Goal: Task Accomplishment & Management: Use online tool/utility

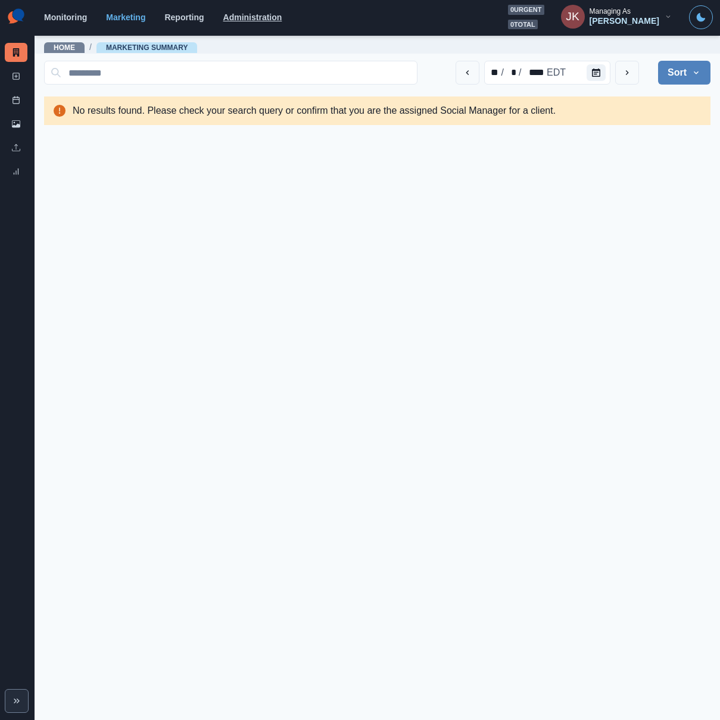
click at [231, 14] on link "Administration" at bounding box center [252, 18] width 59 height 10
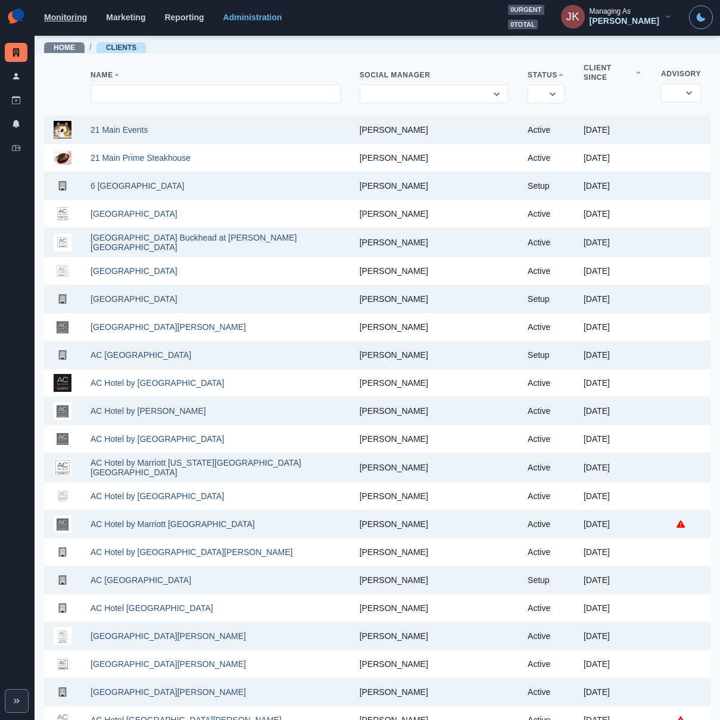
click at [55, 21] on link "Monitoring" at bounding box center [65, 18] width 43 height 10
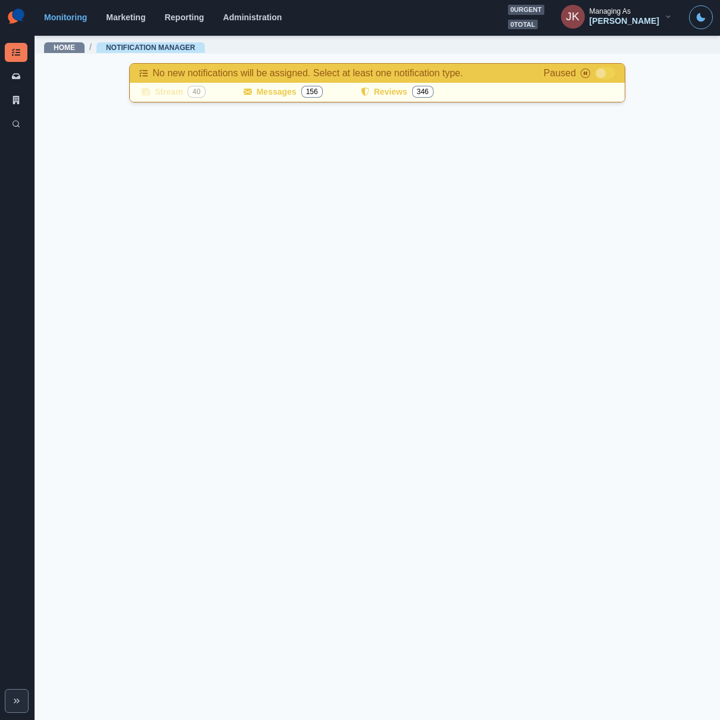
click at [602, 71] on span at bounding box center [602, 74] width 10 height 10
click at [256, 21] on link "Administration" at bounding box center [252, 18] width 59 height 10
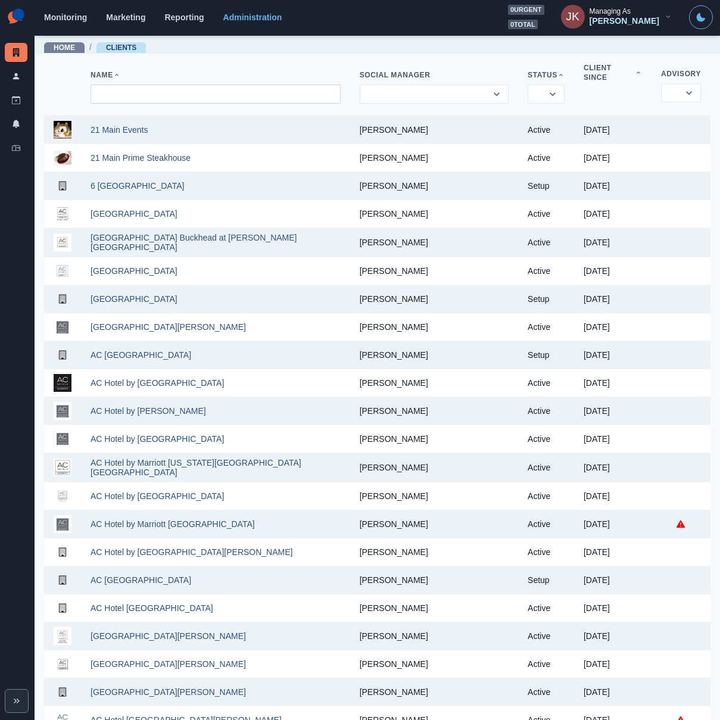
click at [265, 92] on input at bounding box center [216, 94] width 250 height 19
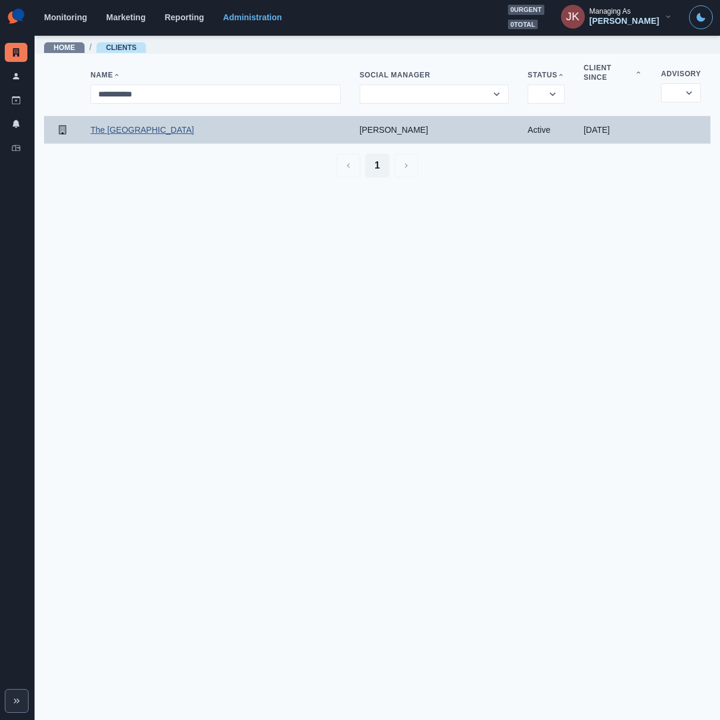
type input "**********"
click at [135, 125] on link "The Guild Hotel San Diego" at bounding box center [143, 130] width 104 height 10
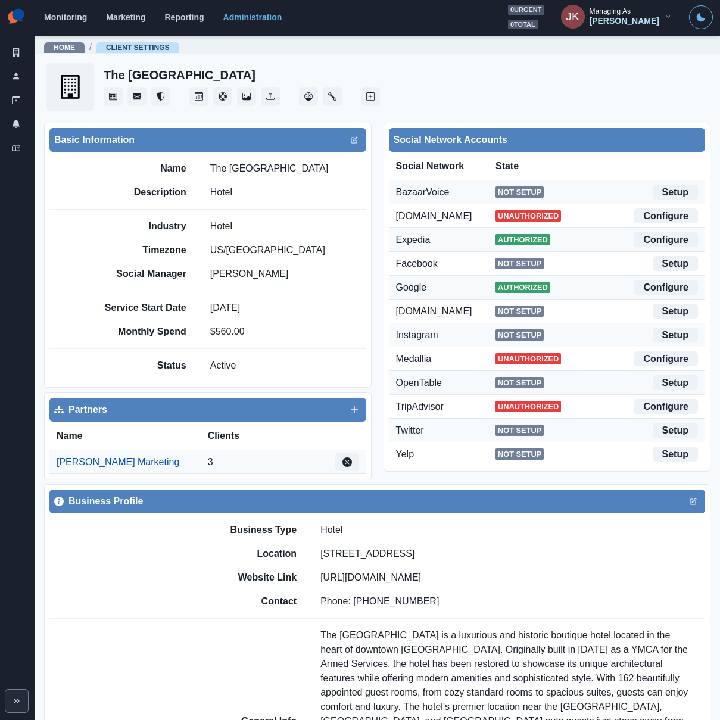
click at [243, 13] on link "Administration" at bounding box center [252, 18] width 59 height 10
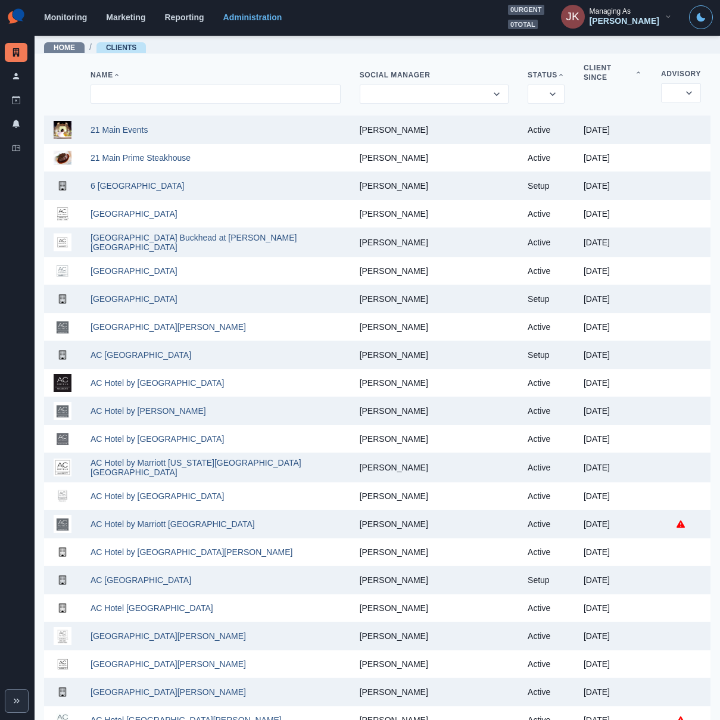
click at [53, 23] on div "Monitoring Marketing Reporting Administration 0 urgent 0 total JK Managing As J…" at bounding box center [378, 17] width 669 height 24
click at [52, 13] on link "Monitoring" at bounding box center [65, 18] width 43 height 10
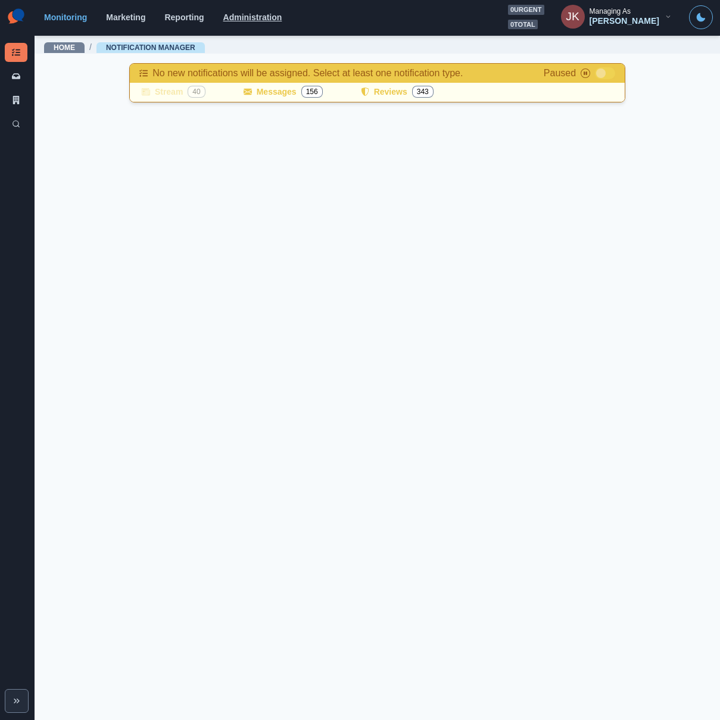
click at [272, 22] on link "Administration" at bounding box center [252, 18] width 59 height 10
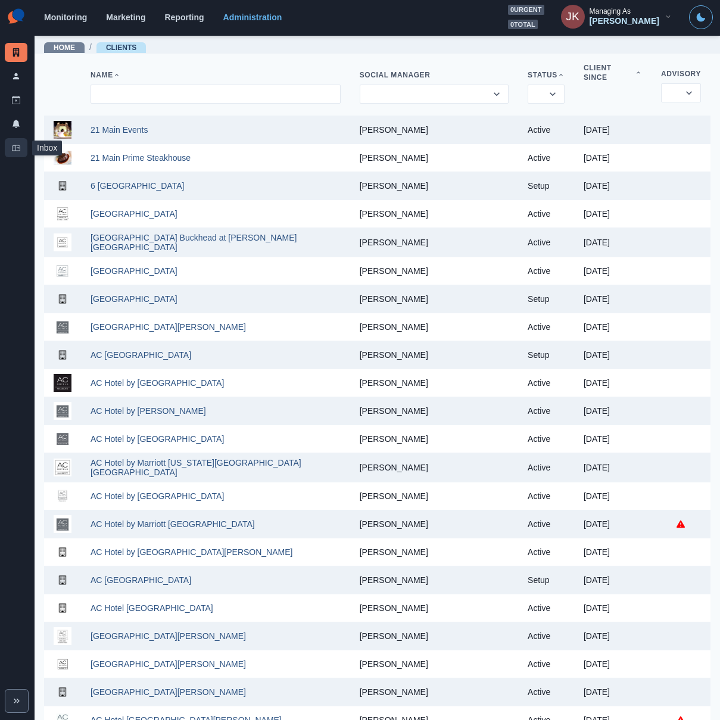
click at [23, 148] on link "Inbox" at bounding box center [16, 147] width 23 height 19
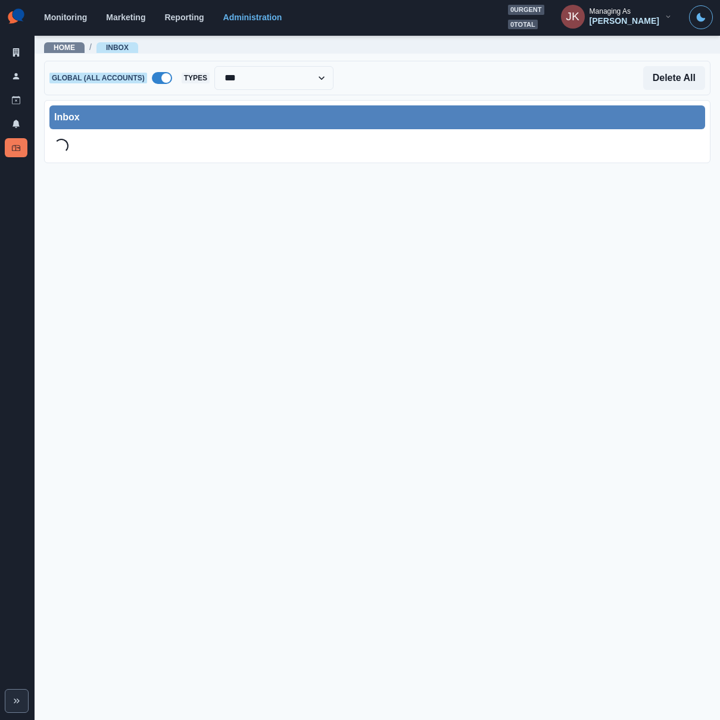
click at [161, 77] on span at bounding box center [166, 78] width 10 height 10
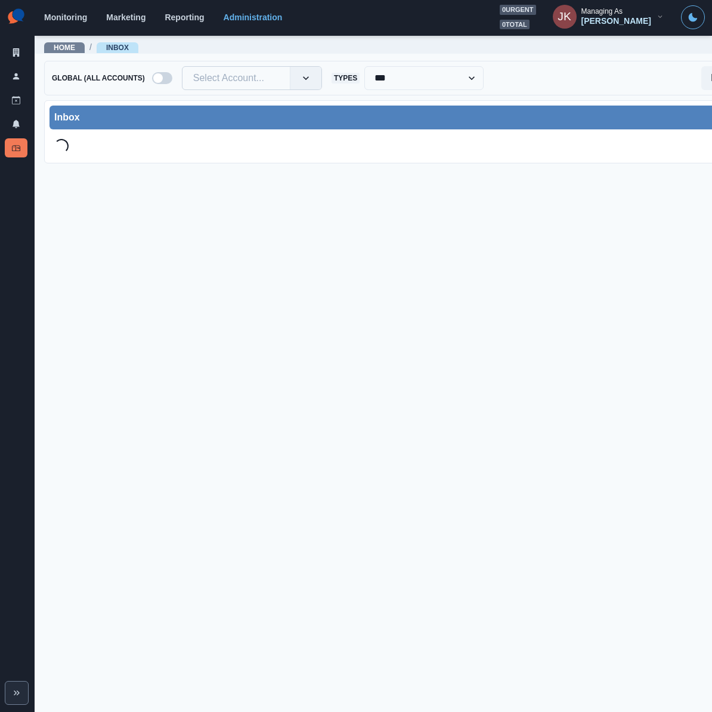
click at [257, 79] on div at bounding box center [236, 78] width 86 height 17
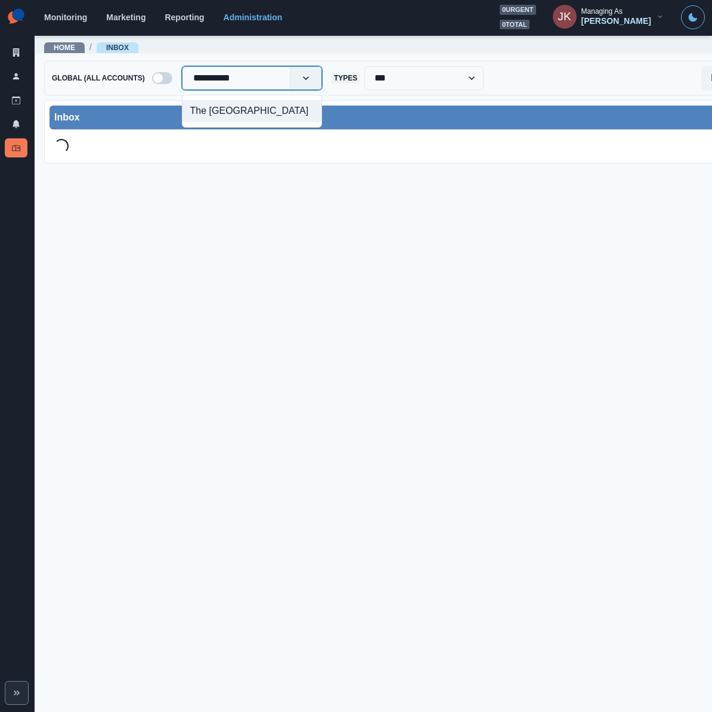
type input "**********"
click at [252, 110] on div "The Guild Hotel San Diego" at bounding box center [251, 111] width 139 height 22
type input "**********"
click at [235, 105] on div "[GEOGRAPHIC_DATA]" at bounding box center [252, 111] width 141 height 22
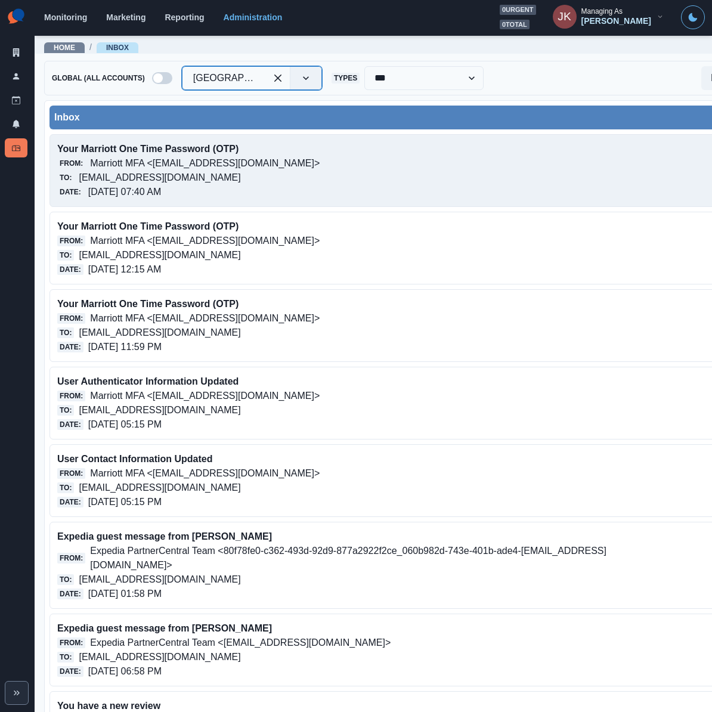
click at [297, 169] on div "From: Marriott MFA <noreply@trustedauth.com>" at bounding box center [336, 163] width 558 height 14
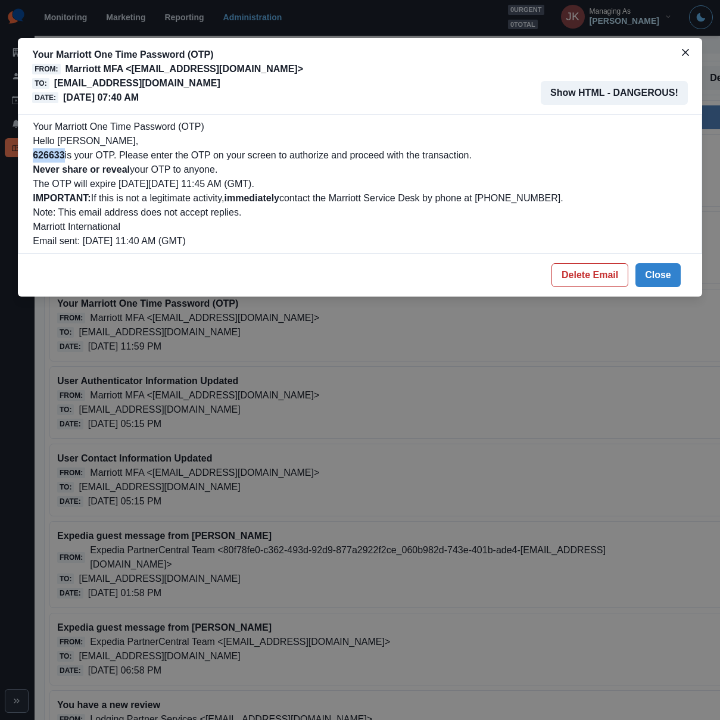
drag, startPoint x: 33, startPoint y: 159, endPoint x: 67, endPoint y: 156, distance: 33.5
click at [67, 156] on p "626633 is your OTP. Please enter the OTP on your screen to authorize and procee…" at bounding box center [360, 155] width 655 height 14
copy b "626633"
click at [684, 49] on icon "Close" at bounding box center [685, 52] width 7 height 7
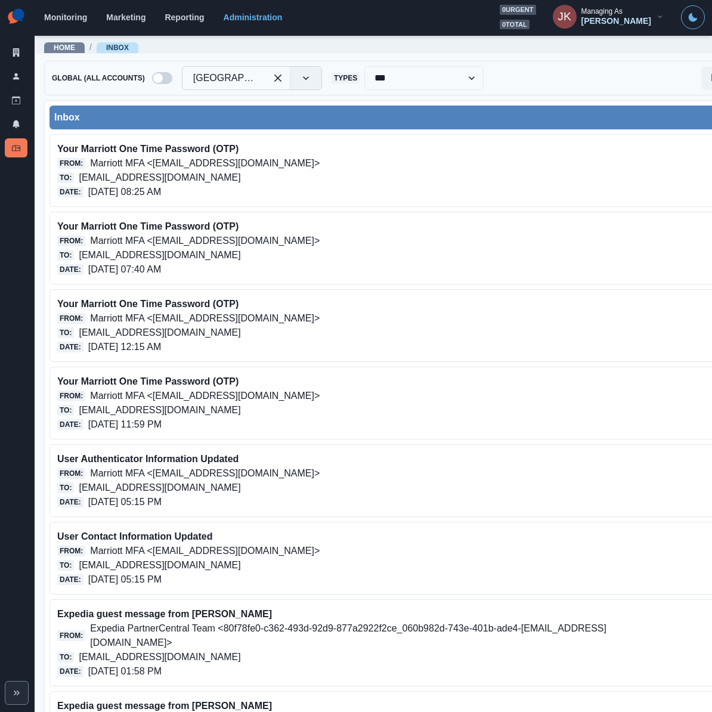
click at [271, 112] on div "Inbox" at bounding box center [406, 117] width 704 height 14
click at [167, 82] on div "**********" at bounding box center [406, 78] width 724 height 35
click at [203, 76] on div at bounding box center [224, 78] width 62 height 17
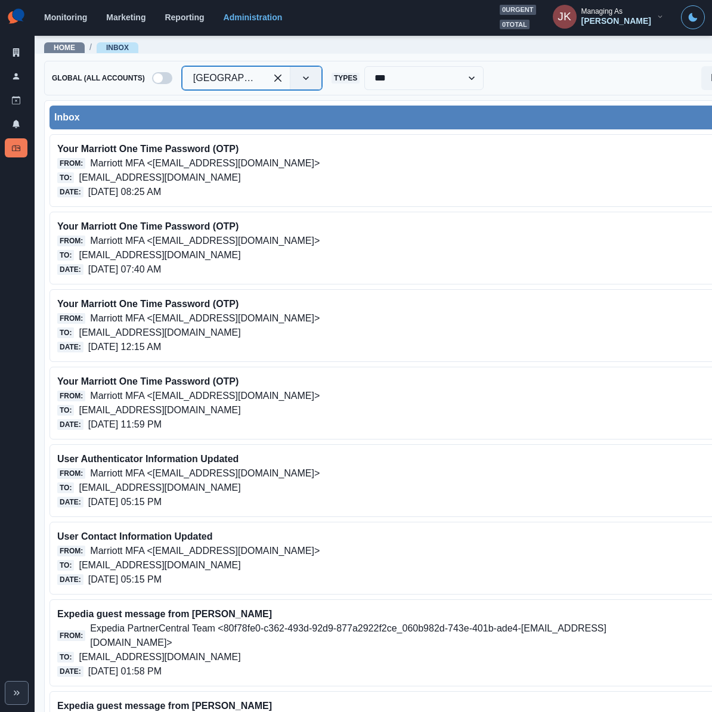
click at [232, 85] on div at bounding box center [224, 78] width 62 height 17
click at [229, 77] on div at bounding box center [224, 78] width 62 height 17
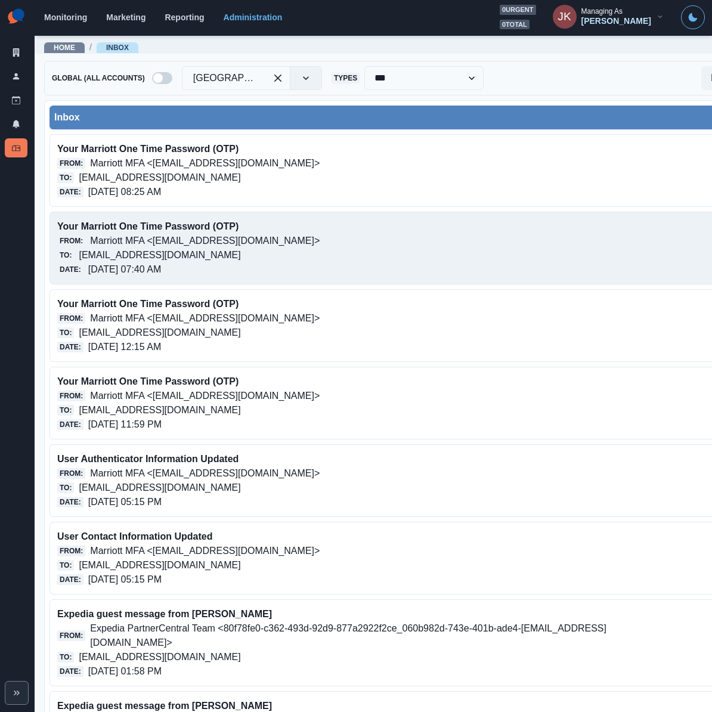
drag, startPoint x: 232, startPoint y: 254, endPoint x: 202, endPoint y: 83, distance: 173.0
click at [202, 83] on div at bounding box center [224, 78] width 62 height 17
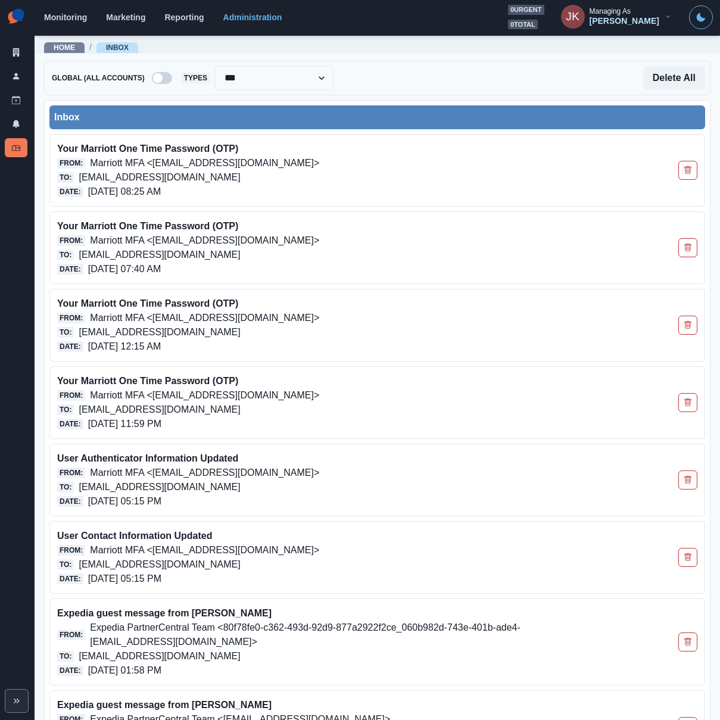
click at [386, 88] on div "Delete All" at bounding box center [520, 78] width 372 height 24
drag, startPoint x: 139, startPoint y: 79, endPoint x: 145, endPoint y: 77, distance: 6.4
click at [139, 79] on span "Global (All Accounts)" at bounding box center [98, 78] width 98 height 11
click at [156, 75] on span at bounding box center [158, 78] width 10 height 10
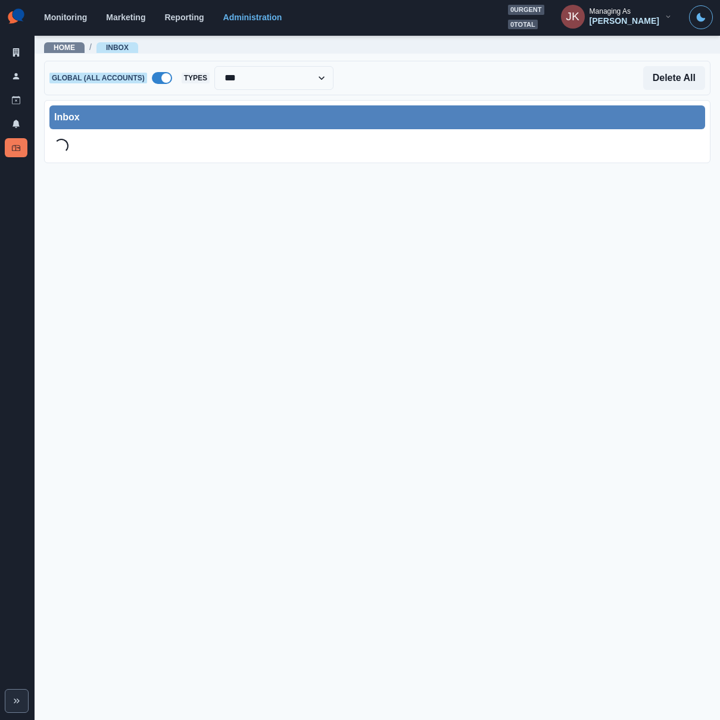
click at [161, 76] on span at bounding box center [166, 78] width 10 height 10
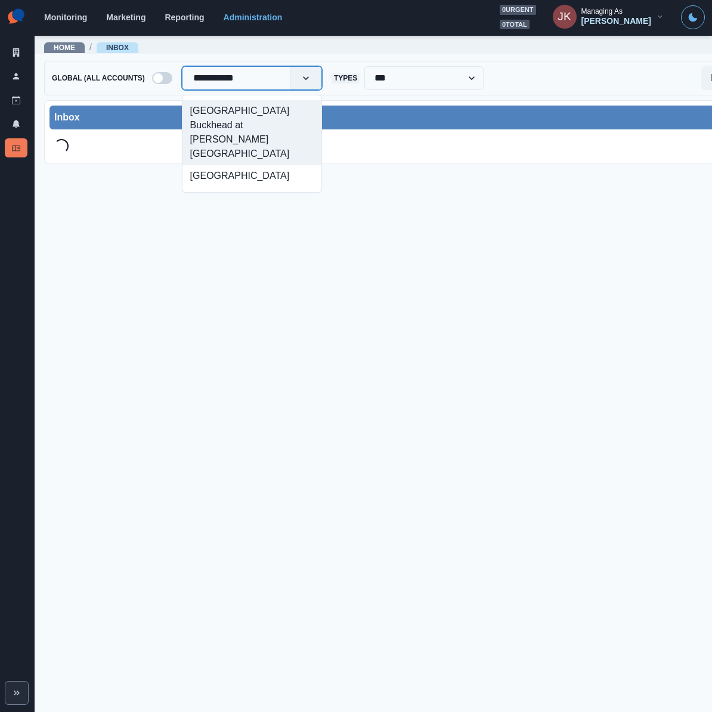
type input "**********"
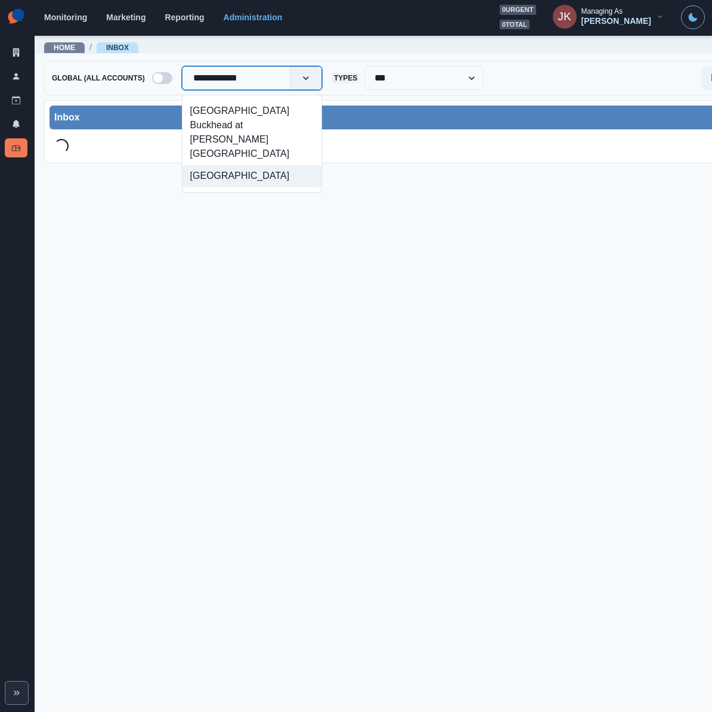
click at [240, 165] on div "[GEOGRAPHIC_DATA]" at bounding box center [251, 176] width 139 height 22
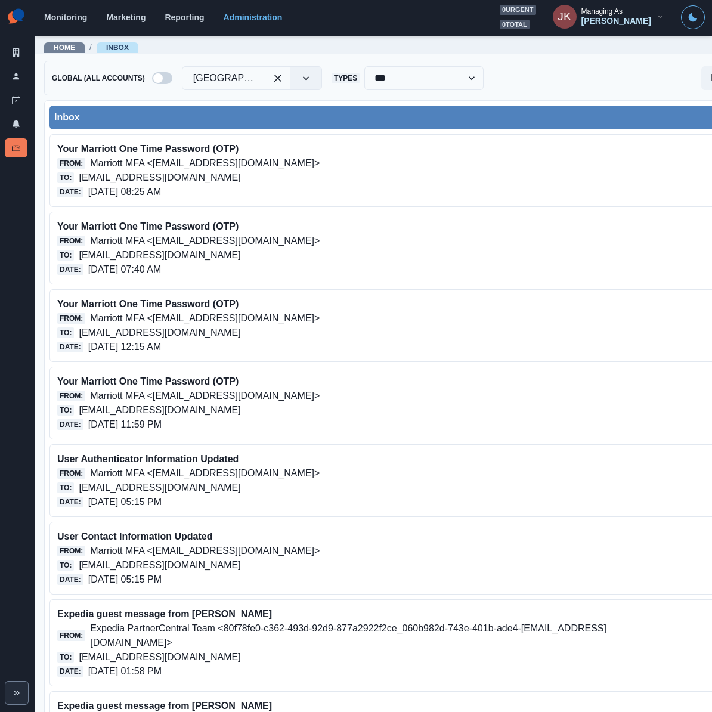
click at [79, 18] on link "Monitoring" at bounding box center [65, 18] width 43 height 10
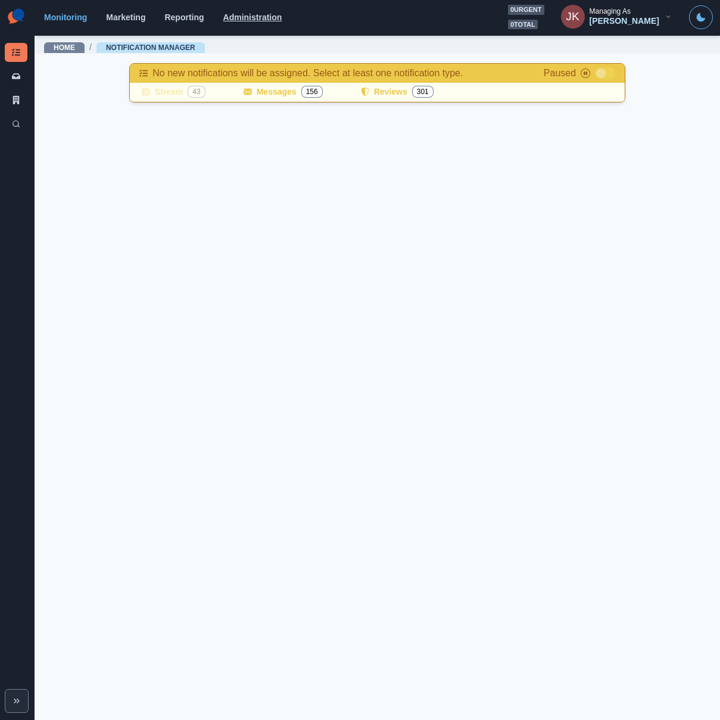
click at [261, 13] on link "Administration" at bounding box center [252, 18] width 59 height 10
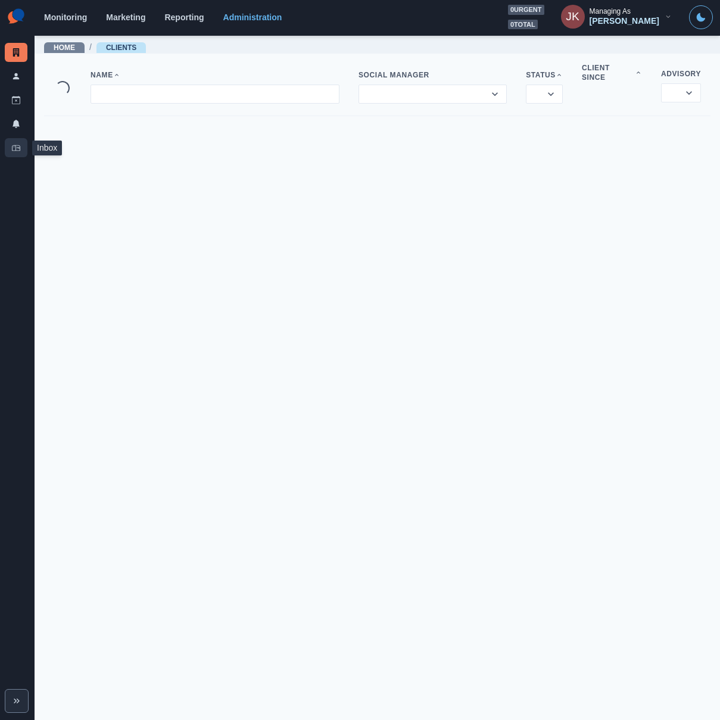
click at [20, 147] on icon at bounding box center [16, 148] width 8 height 8
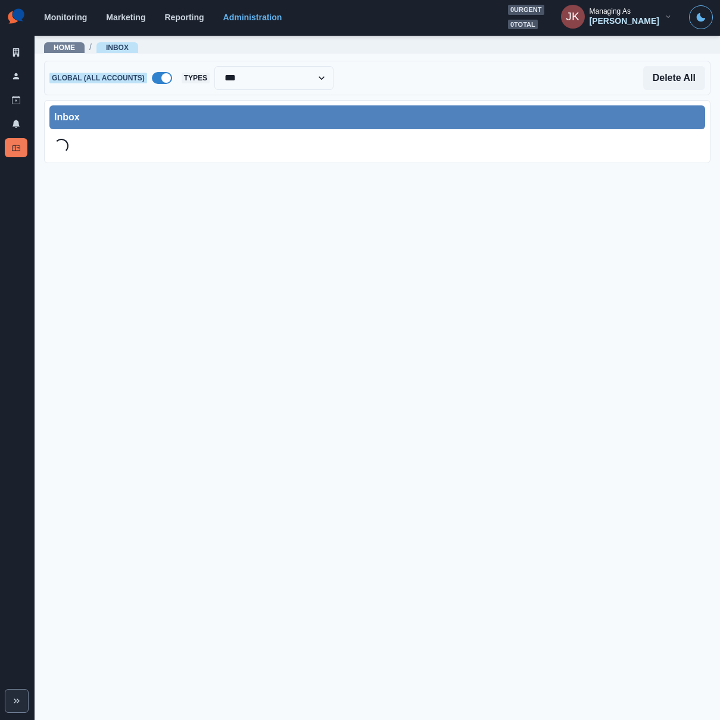
click at [152, 78] on span at bounding box center [162, 78] width 20 height 12
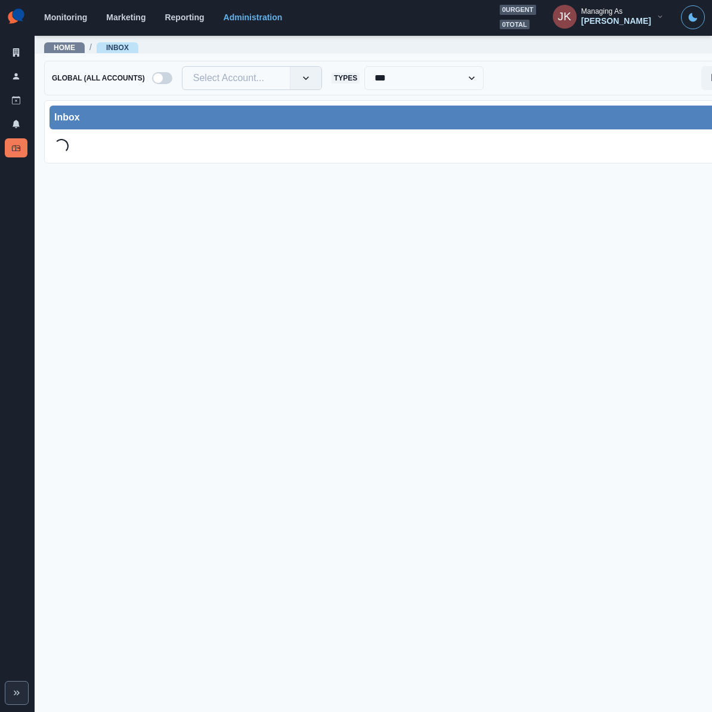
click at [226, 74] on div at bounding box center [236, 78] width 86 height 17
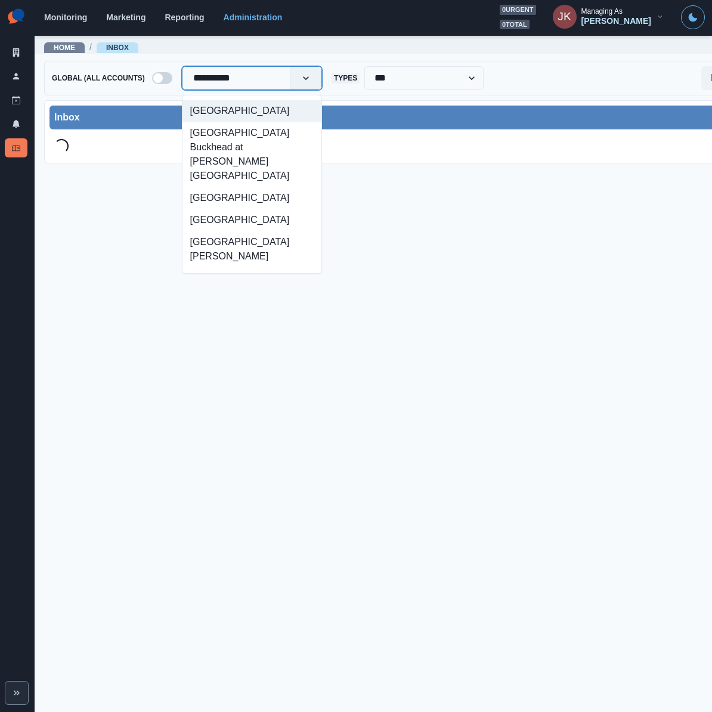
type input "**********"
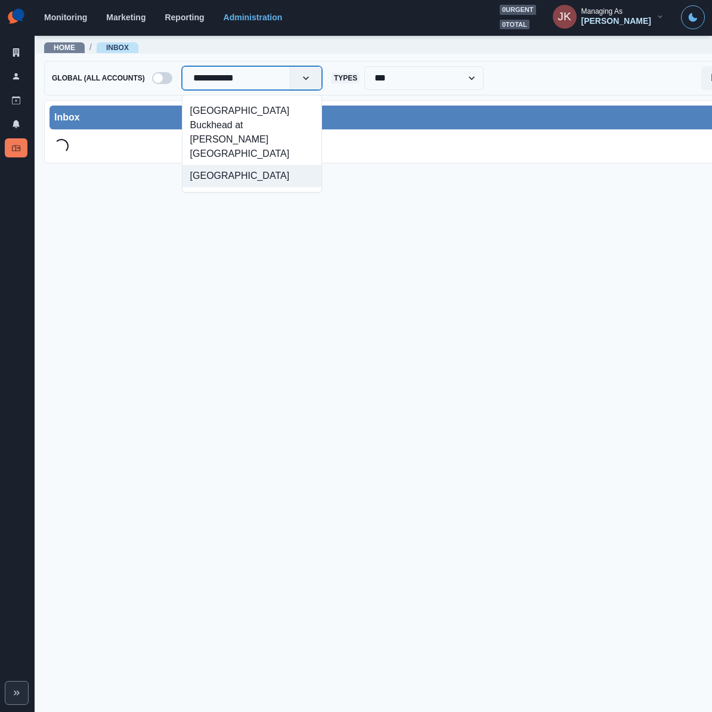
click at [268, 165] on div "[GEOGRAPHIC_DATA]" at bounding box center [251, 176] width 139 height 22
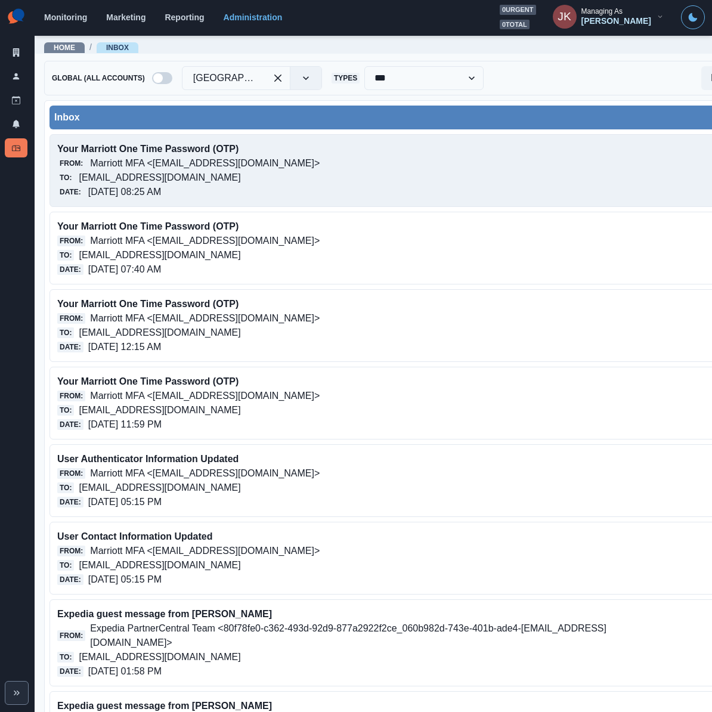
click at [431, 155] on p "Your Marriott One Time Password (OTP)" at bounding box center [336, 149] width 558 height 14
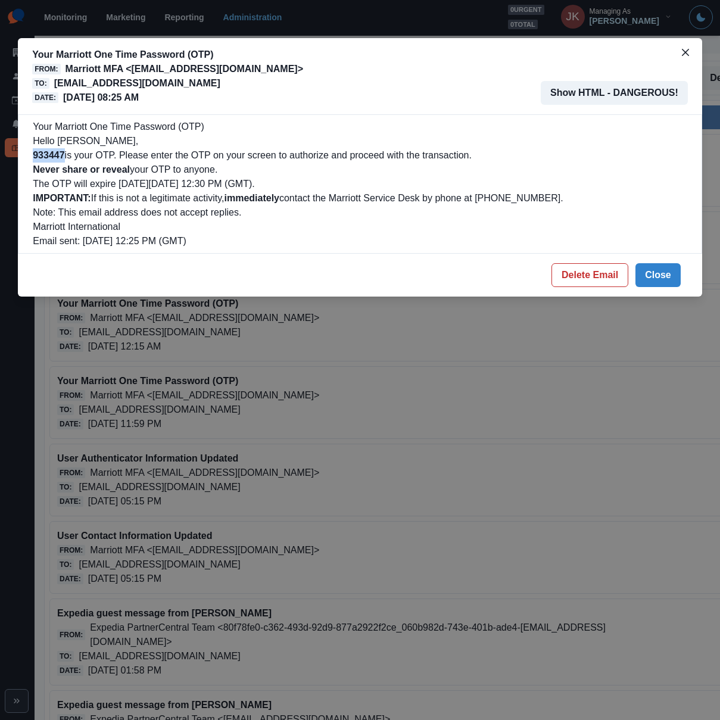
drag, startPoint x: 66, startPoint y: 156, endPoint x: 23, endPoint y: 153, distance: 43.6
click at [24, 153] on div "Your Marriott One Time Password (OTP) Hello Alex kalogeropoulos, 933447 is your…" at bounding box center [360, 183] width 685 height 139
copy b "933447"
click at [683, 49] on icon "Close" at bounding box center [685, 52] width 7 height 7
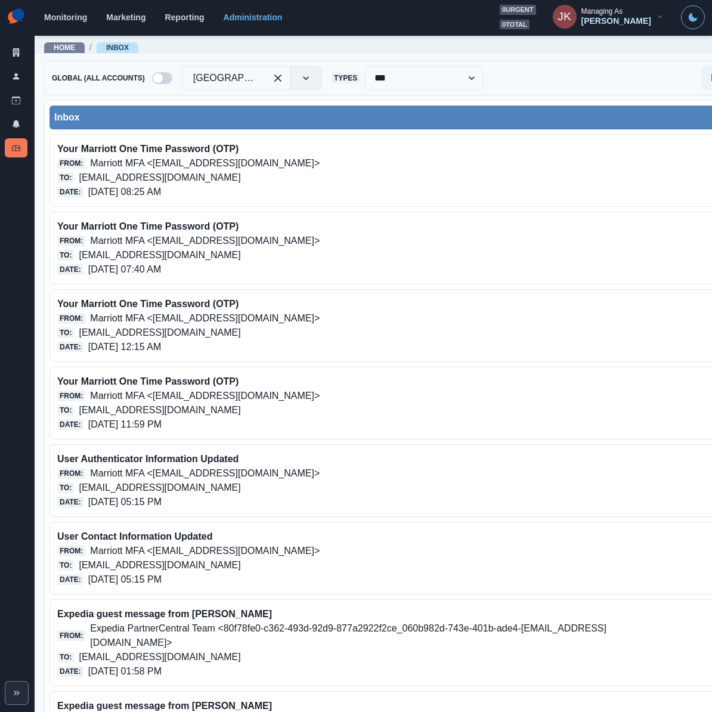
click at [349, 36] on div "Home / Inbox" at bounding box center [406, 44] width 743 height 19
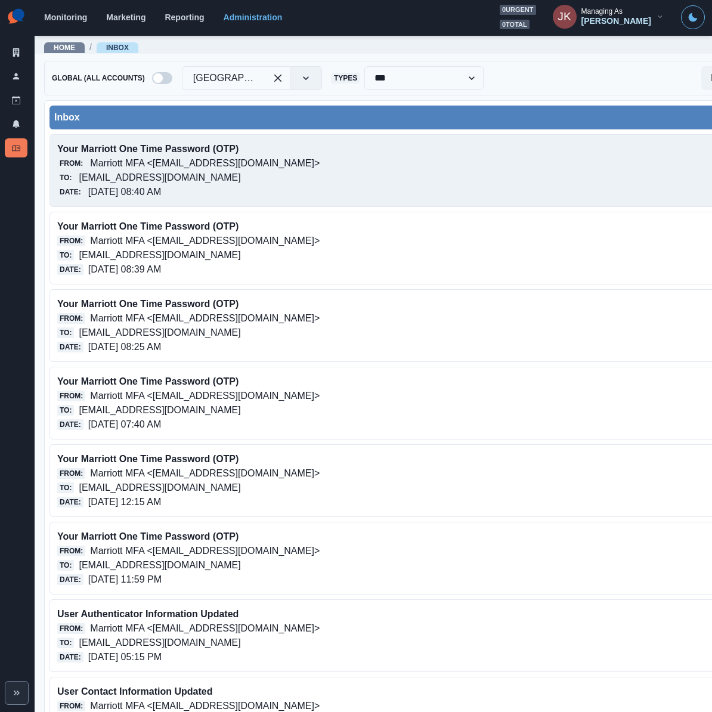
click at [153, 164] on p "Marriott MFA <noreply@trustedauth.com>" at bounding box center [204, 163] width 229 height 14
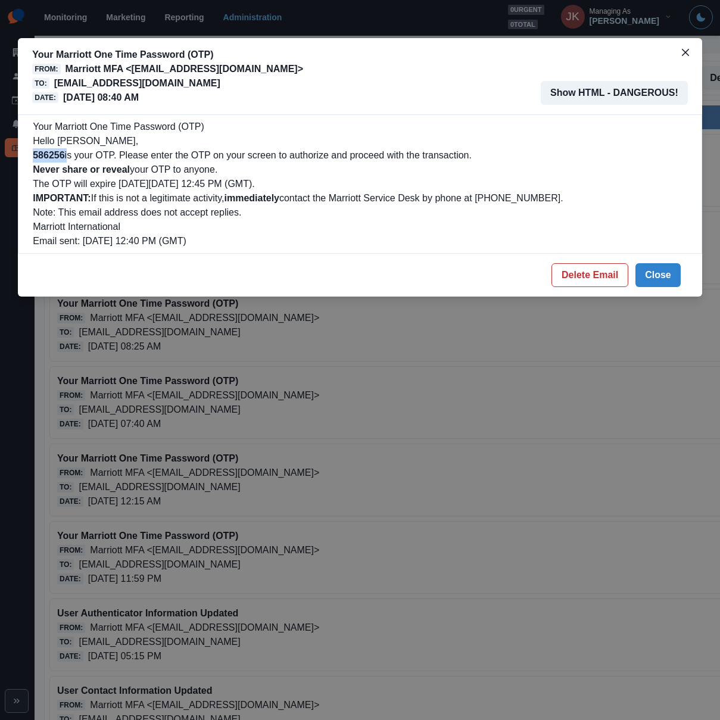
drag, startPoint x: 68, startPoint y: 156, endPoint x: 18, endPoint y: 154, distance: 50.1
click at [18, 154] on div "Your Marriott One Time Password (OTP) Hello Alex kalogeropoulos, 586256 is your…" at bounding box center [360, 183] width 685 height 139
copy p "586256"
click at [156, 189] on p "The OTP will expire on Thursday, October 09, 2025, 12:45 PM (GMT)." at bounding box center [360, 184] width 655 height 14
click at [549, 214] on p "Note: This email address does not accept replies." at bounding box center [360, 213] width 655 height 14
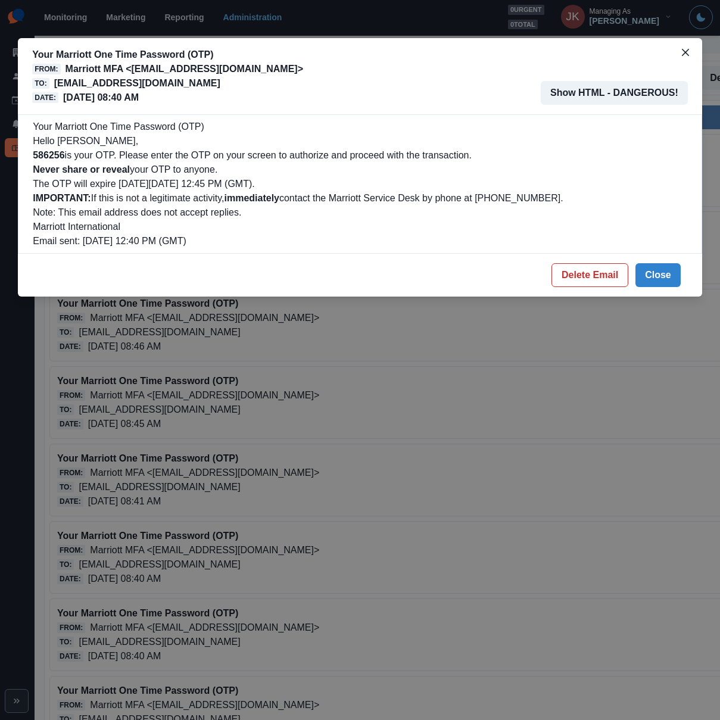
click at [595, 434] on div "Your Marriott One Time Password (OTP) From: Marriott MFA <noreply@trustedauth.c…" at bounding box center [360, 360] width 720 height 720
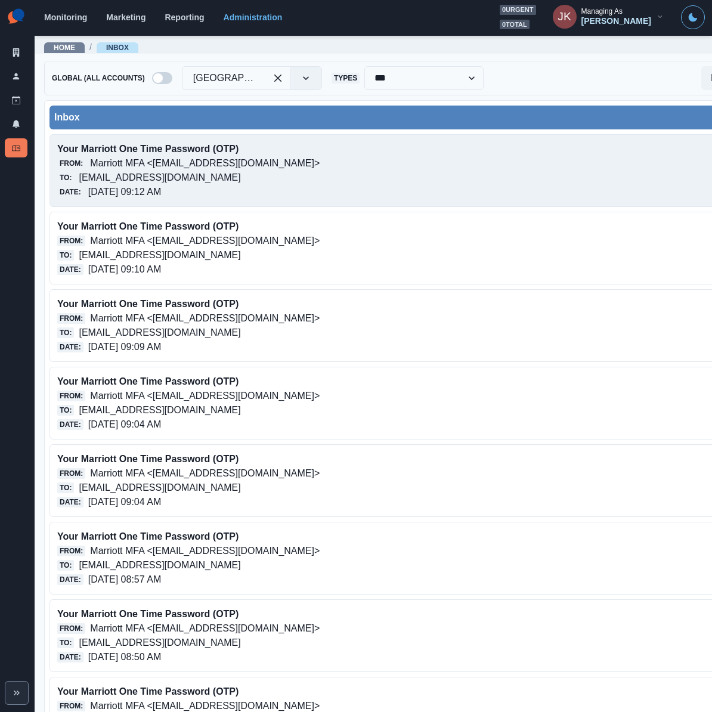
click at [341, 173] on div "To: achotelatlantadowntown@properties.thesocialstation.com" at bounding box center [336, 177] width 558 height 14
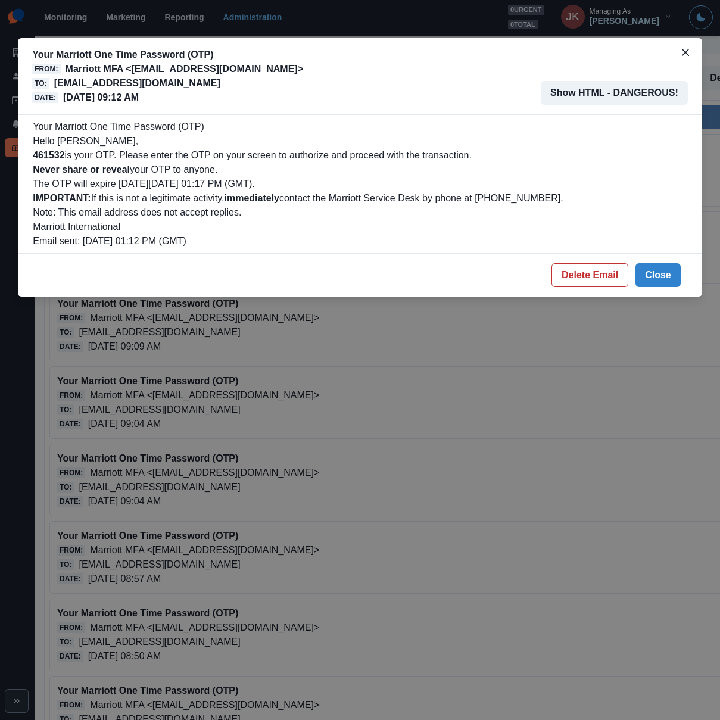
click at [52, 159] on b "461532" at bounding box center [49, 155] width 32 height 10
copy p "461532"
click at [669, 281] on button "Close" at bounding box center [658, 275] width 45 height 24
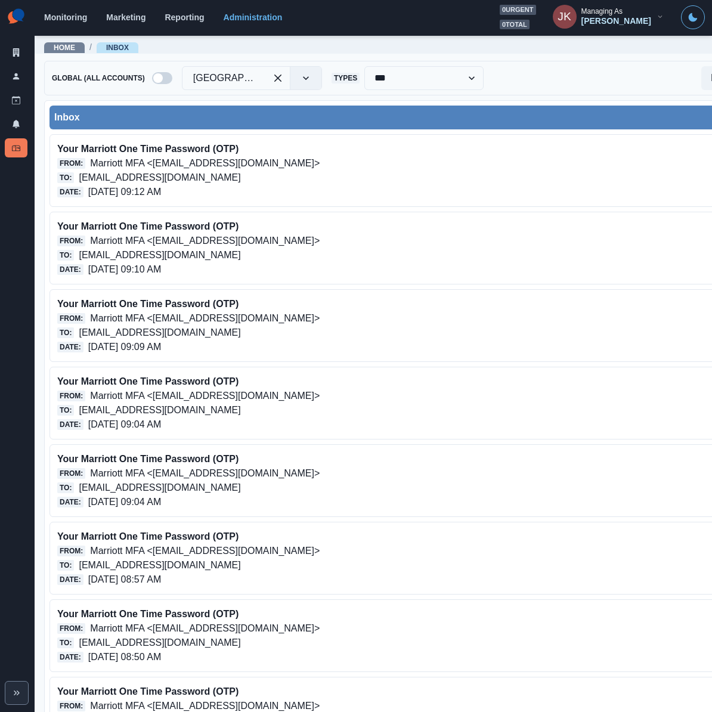
click at [563, 80] on div "Delete All" at bounding box center [622, 78] width 279 height 24
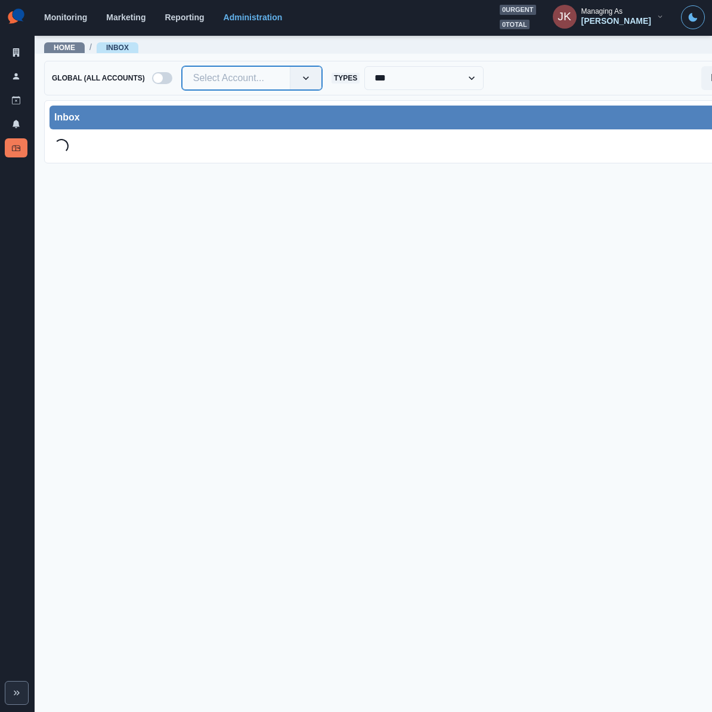
paste input "**********"
type input "**********"
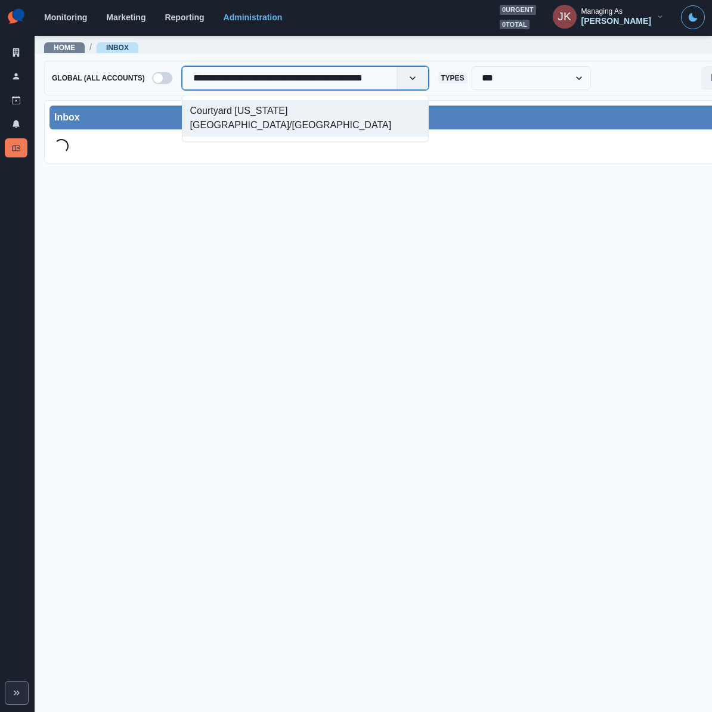
scroll to position [0, 19]
click at [232, 114] on div "Courtyard New York Manhattan/Times Square South" at bounding box center [305, 118] width 246 height 36
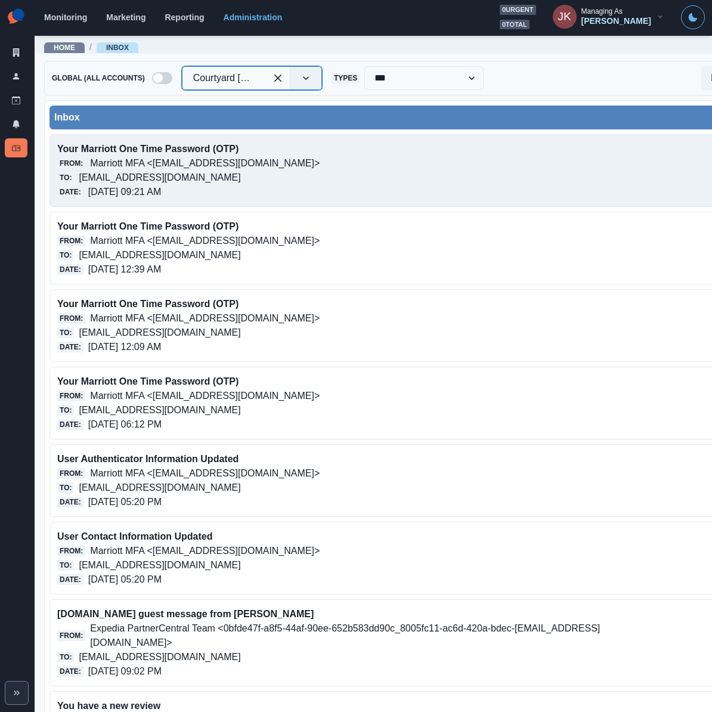
click at [118, 192] on p "10/09/2025, 09:21 AM" at bounding box center [124, 192] width 73 height 14
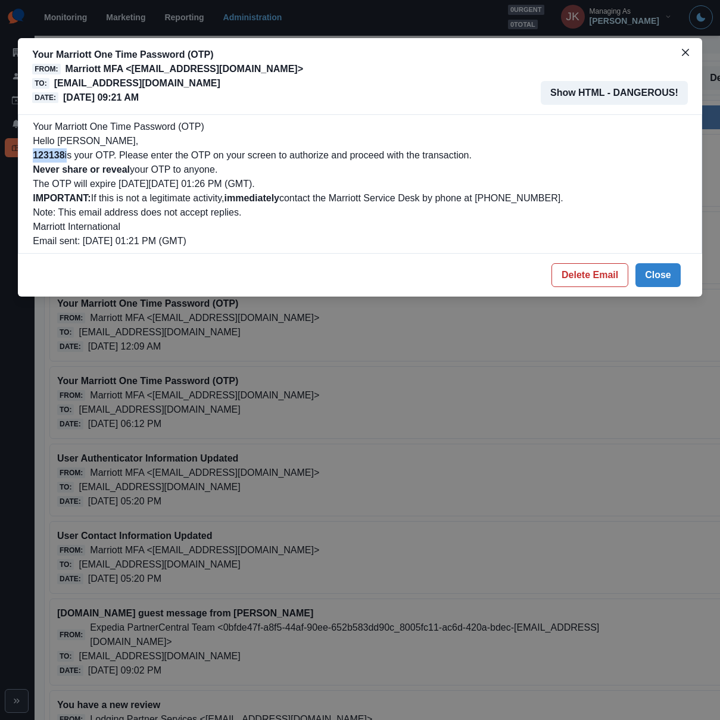
drag, startPoint x: 67, startPoint y: 154, endPoint x: 33, endPoint y: 155, distance: 34.0
click at [33, 155] on p "123138 is your OTP. Please enter the OTP on your screen to authorize and procee…" at bounding box center [360, 155] width 655 height 14
copy p "123138"
click at [686, 54] on icon "Close" at bounding box center [685, 52] width 7 height 7
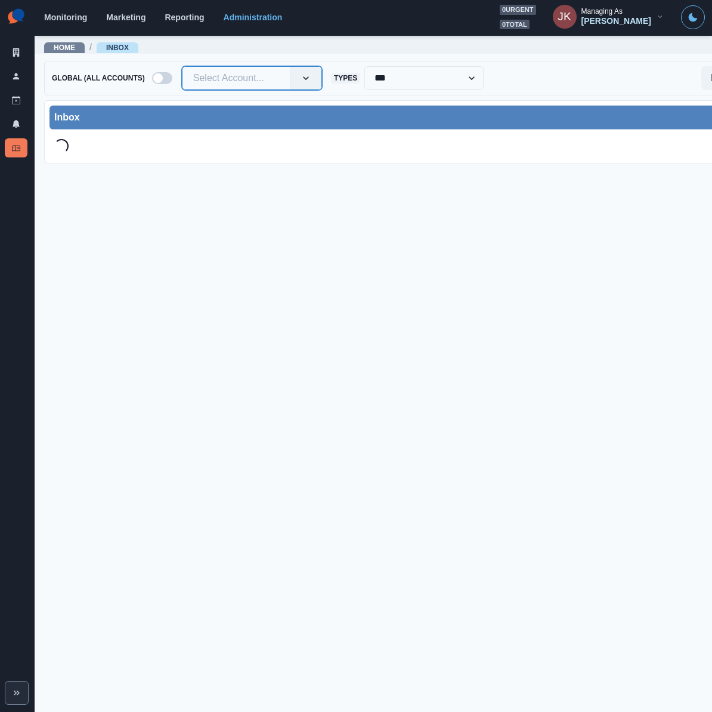
paste input "**********"
type input "**********"
click at [222, 107] on div "[GEOGRAPHIC_DATA]" at bounding box center [252, 111] width 141 height 22
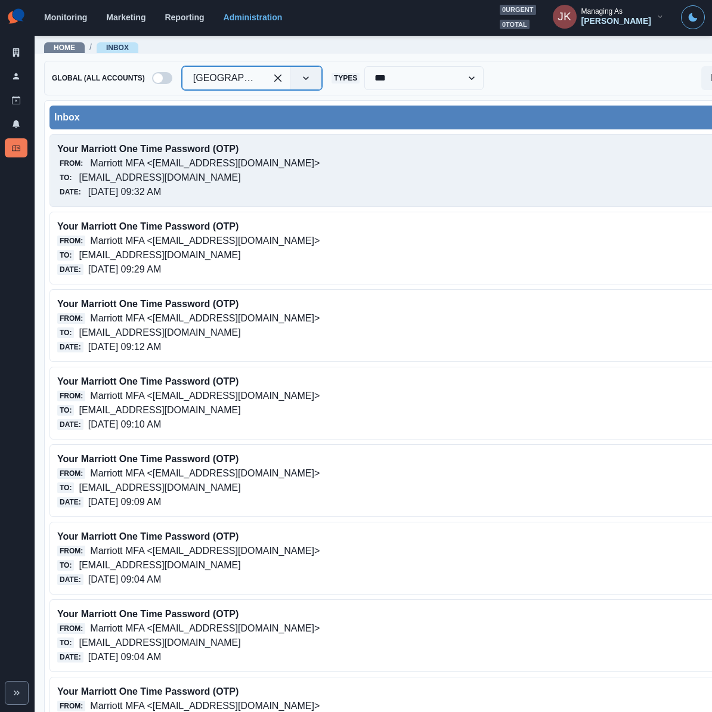
click at [240, 184] on p "[EMAIL_ADDRESS][DOMAIN_NAME]" at bounding box center [159, 177] width 161 height 14
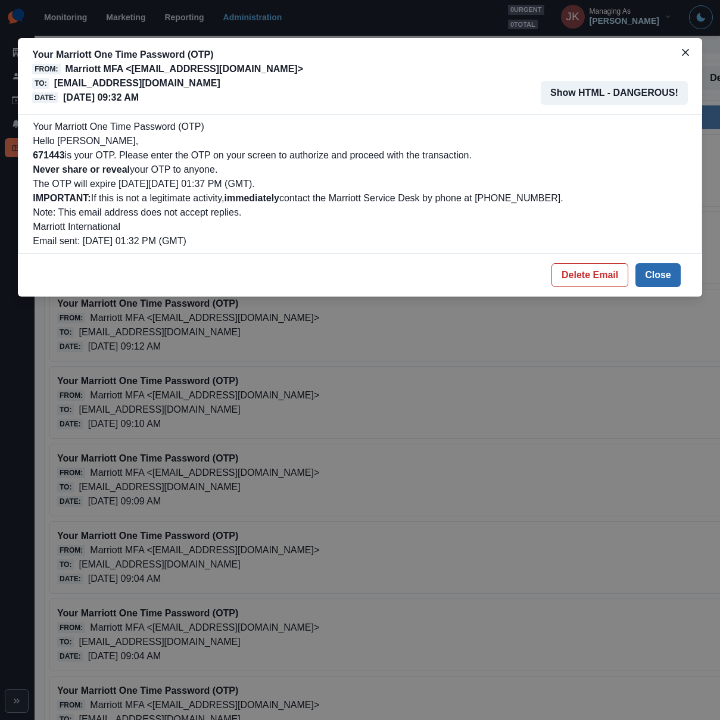
click at [652, 280] on button "Close" at bounding box center [658, 275] width 45 height 24
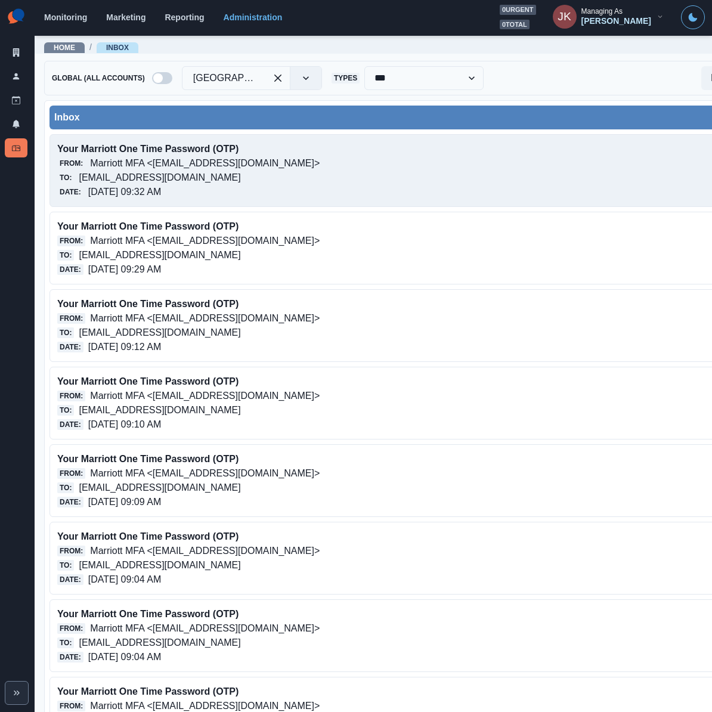
click at [528, 200] on div "Your Marriott One Time Password (OTP) From: Marriott MFA <noreply@trustedauth.c…" at bounding box center [405, 170] width 713 height 73
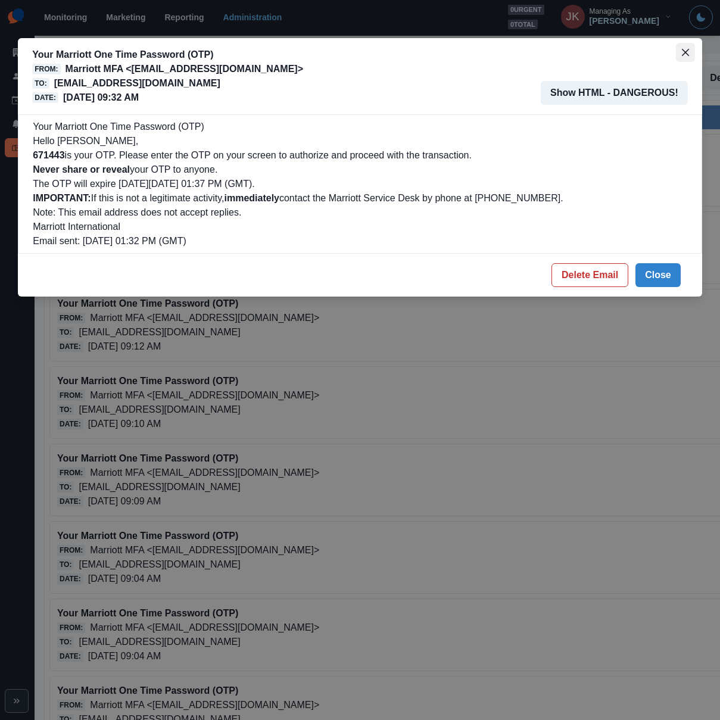
click at [693, 48] on button "Close" at bounding box center [685, 52] width 19 height 19
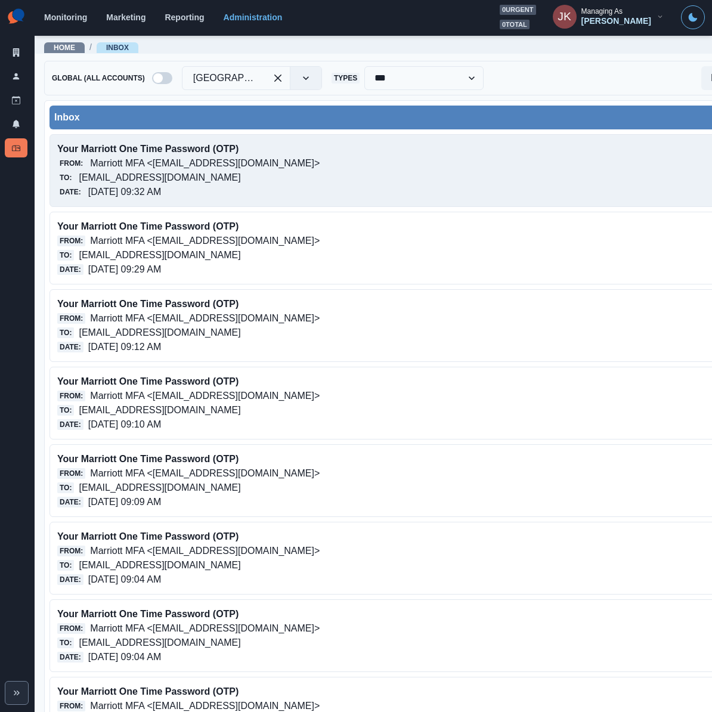
click at [240, 183] on p "[EMAIL_ADDRESS][DOMAIN_NAME]" at bounding box center [159, 177] width 161 height 14
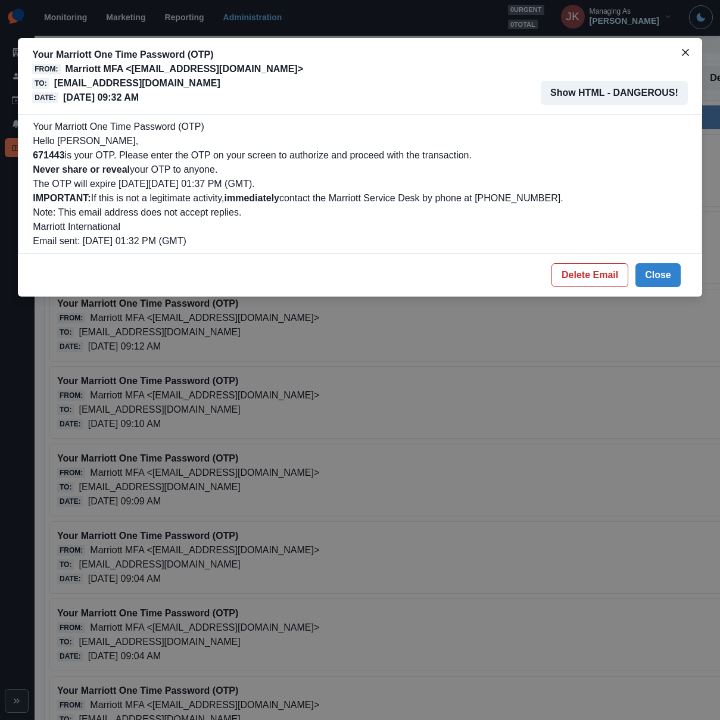
click at [334, 363] on div "Your Marriott One Time Password (OTP) From: Marriott MFA <noreply@trustedauth.c…" at bounding box center [360, 360] width 720 height 720
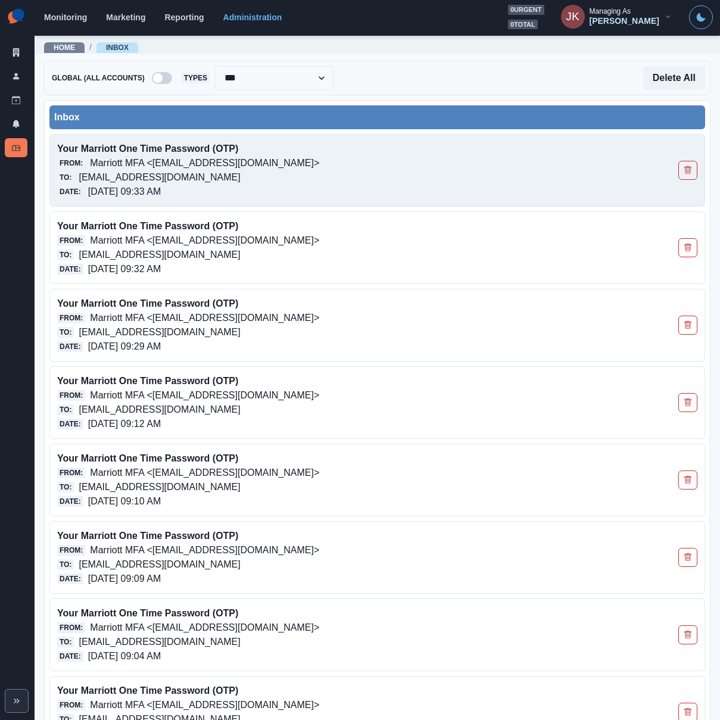
click at [240, 173] on p "[EMAIL_ADDRESS][DOMAIN_NAME]" at bounding box center [159, 177] width 161 height 14
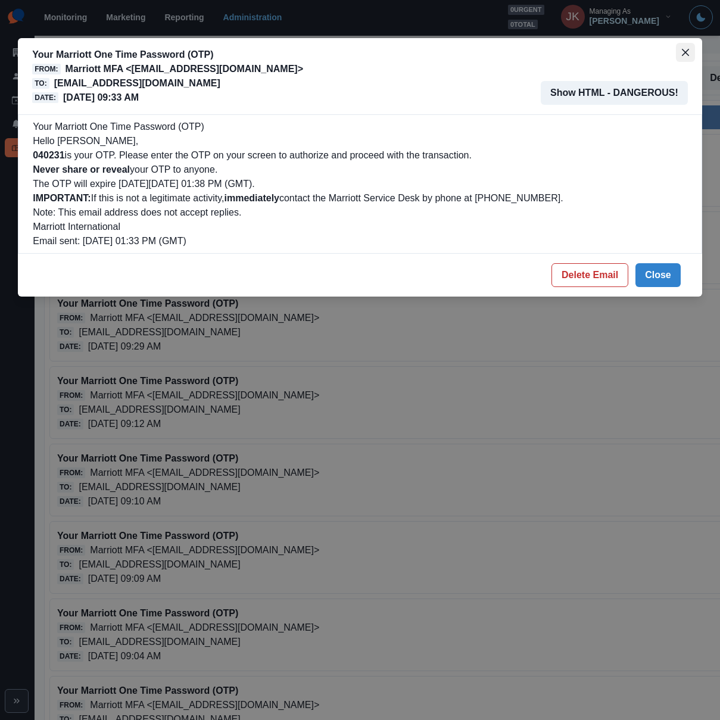
click at [689, 50] on button "Close" at bounding box center [685, 52] width 19 height 19
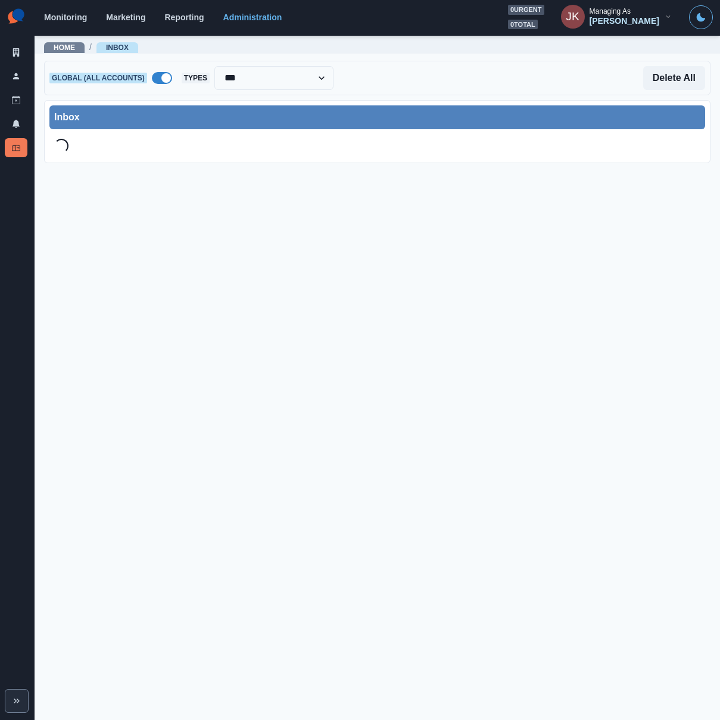
click at [17, 12] on img at bounding box center [16, 17] width 23 height 24
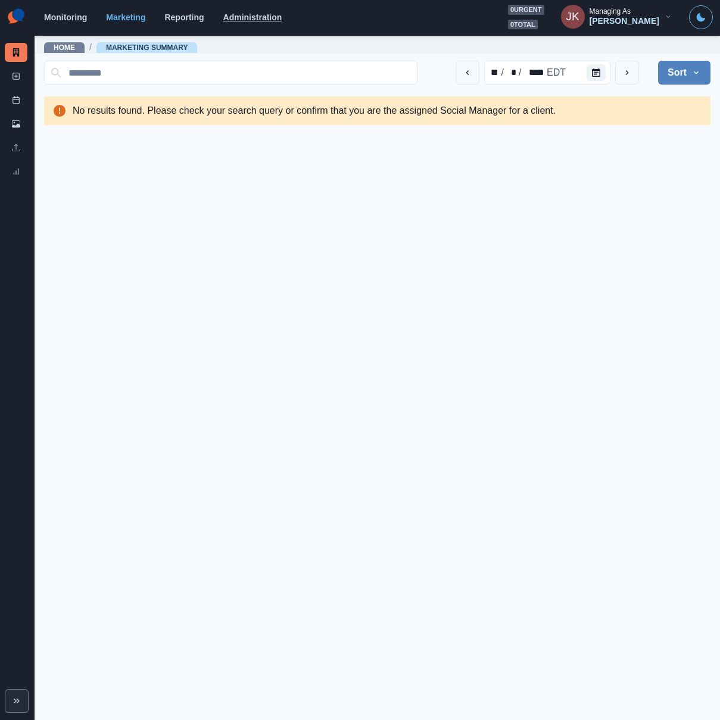
click at [248, 21] on link "Administration" at bounding box center [252, 18] width 59 height 10
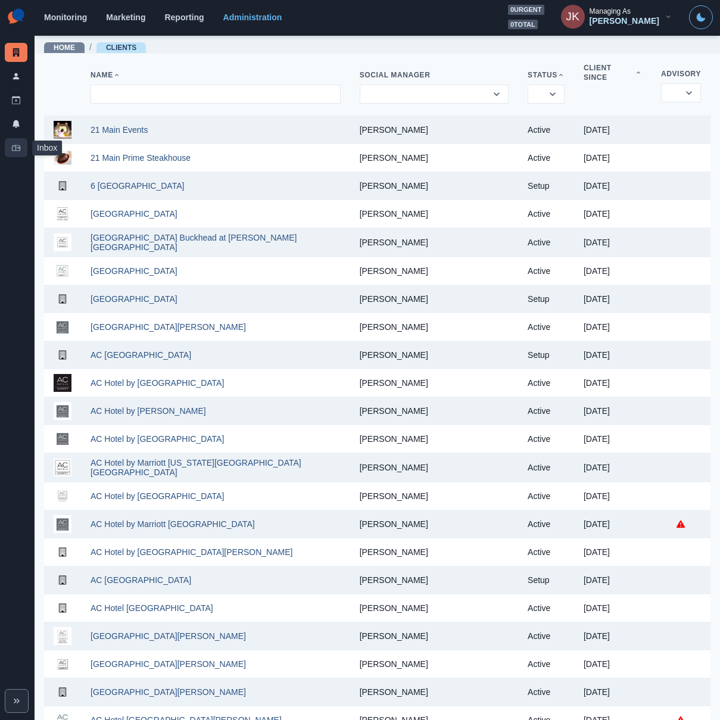
click at [19, 142] on link "Inbox" at bounding box center [16, 147] width 23 height 19
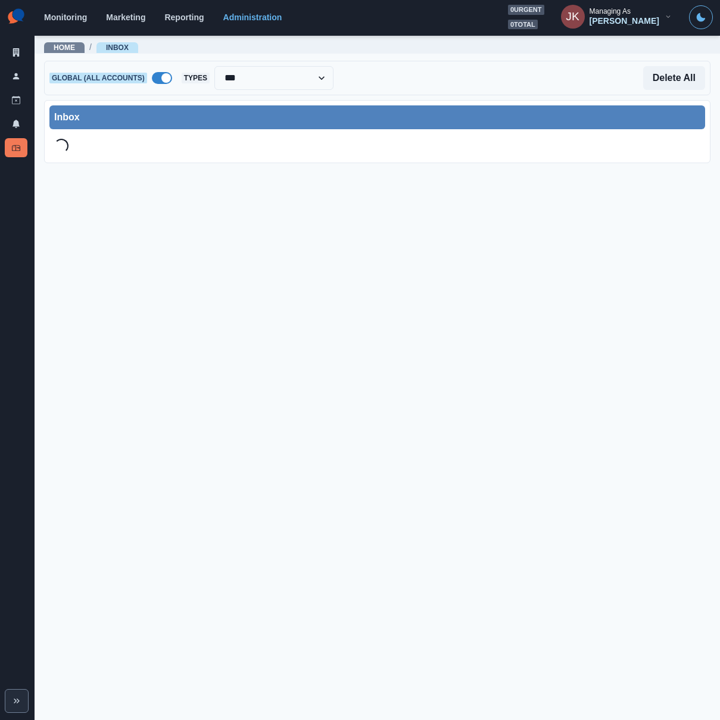
click at [161, 81] on span at bounding box center [166, 78] width 10 height 10
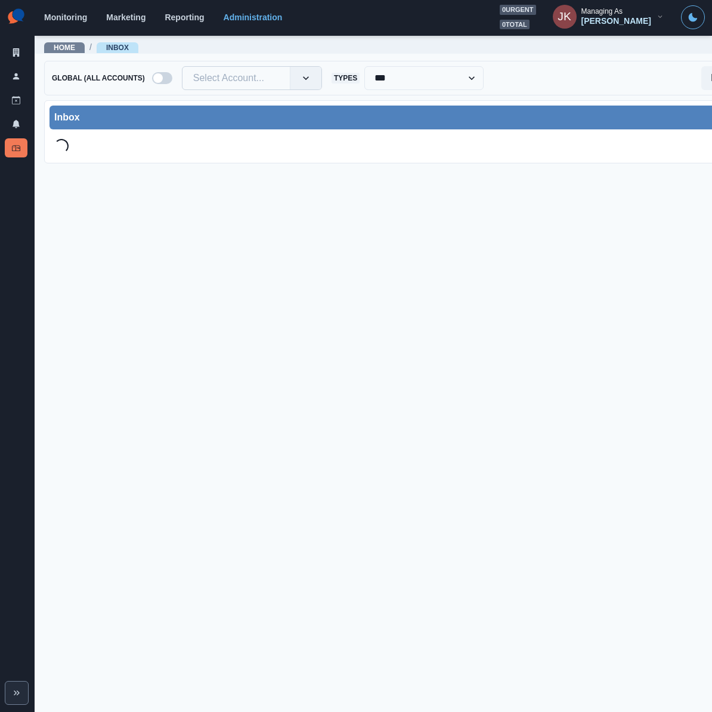
click at [223, 75] on div at bounding box center [236, 78] width 86 height 17
click at [224, 75] on div at bounding box center [236, 78] width 86 height 17
click at [55, 21] on link "Monitoring" at bounding box center [65, 18] width 43 height 10
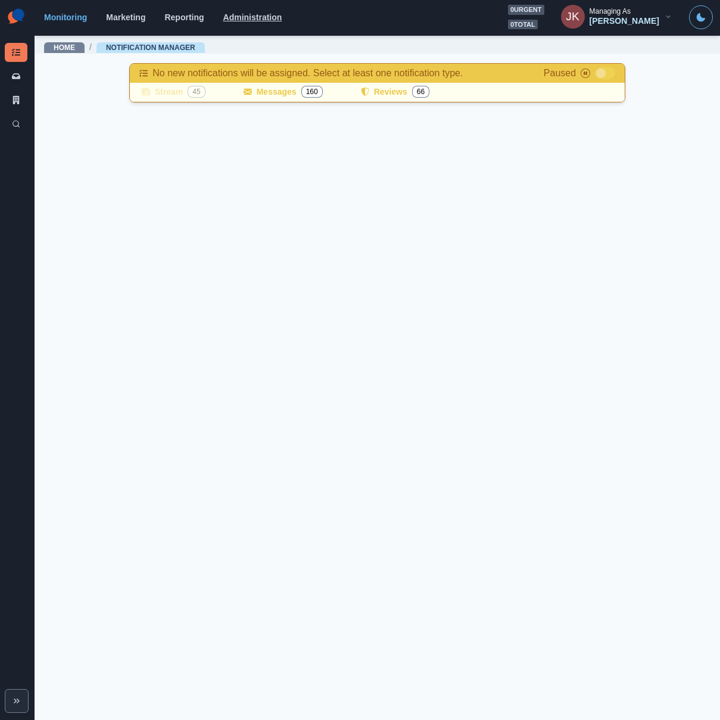
click at [239, 17] on link "Administration" at bounding box center [252, 18] width 59 height 10
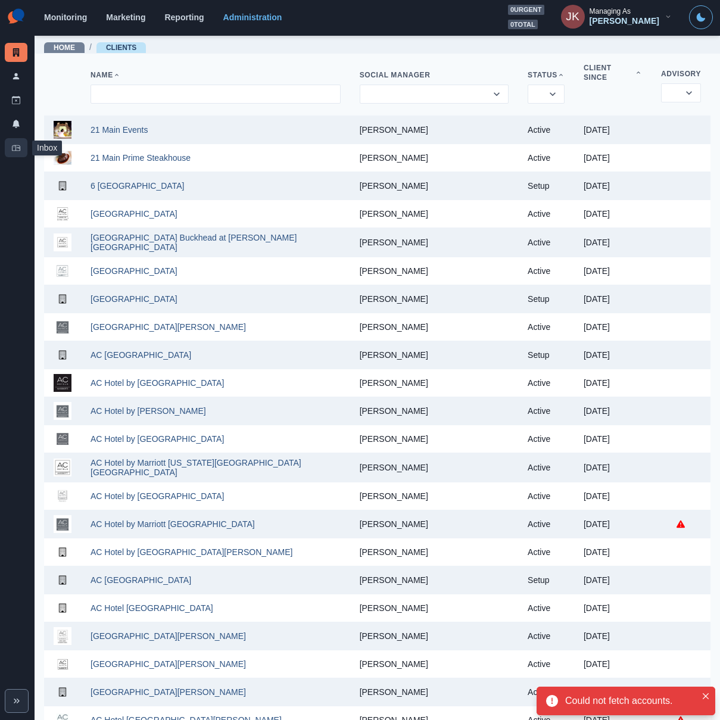
click at [18, 144] on icon at bounding box center [16, 148] width 8 height 8
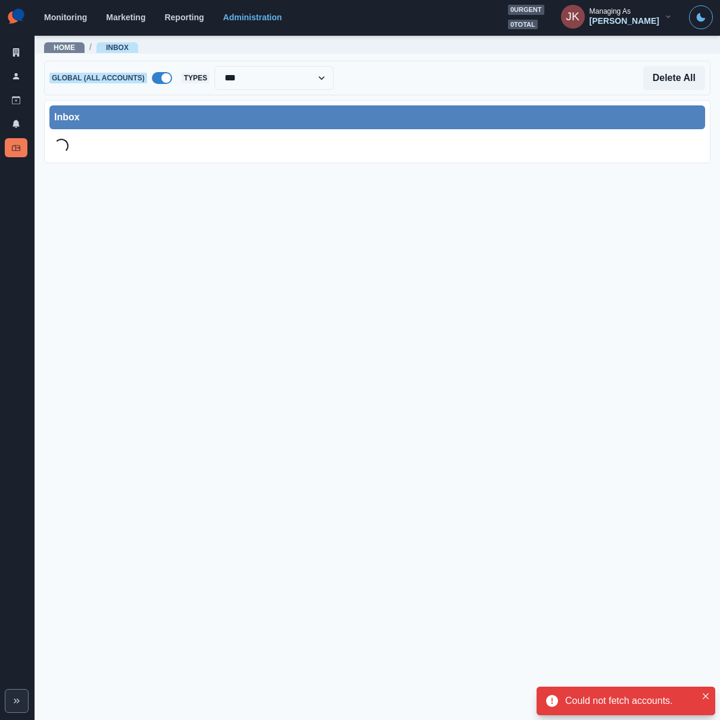
click at [161, 78] on span at bounding box center [166, 78] width 10 height 10
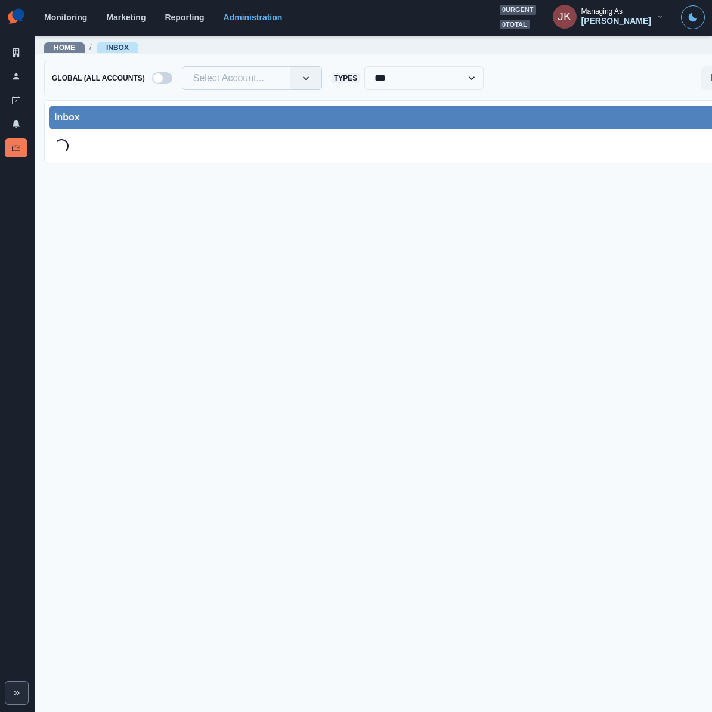
click at [221, 77] on div at bounding box center [236, 78] width 86 height 17
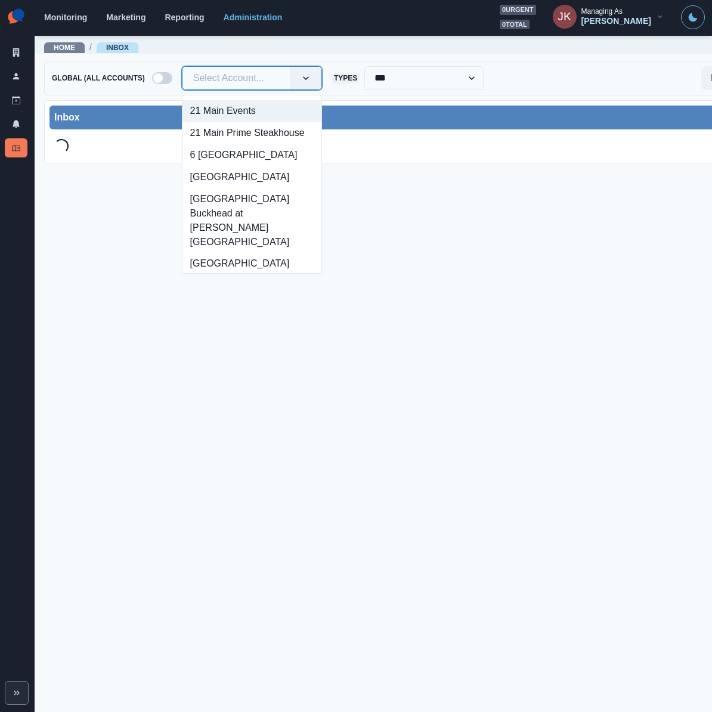
paste input "**********"
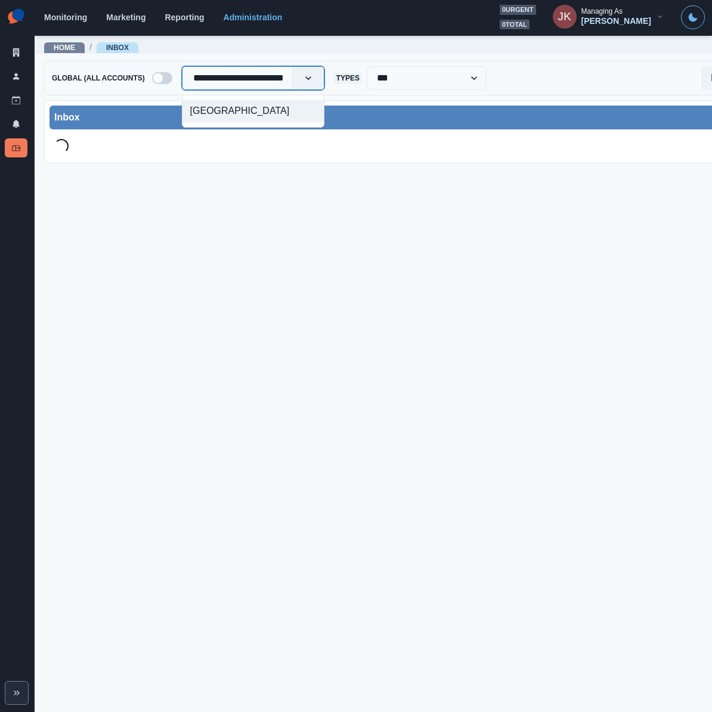
scroll to position [0, 18]
type input "**********"
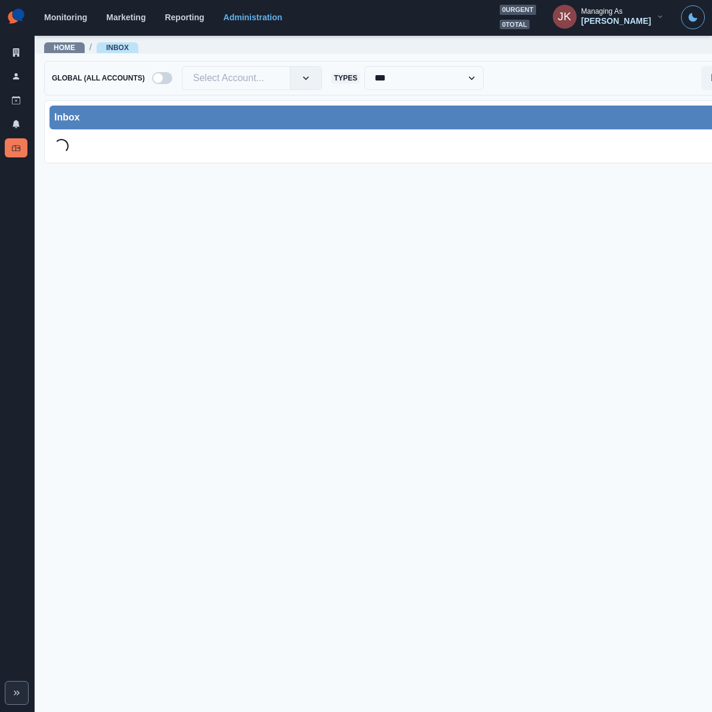
scroll to position [0, 0]
paste input "**********"
type input "**********"
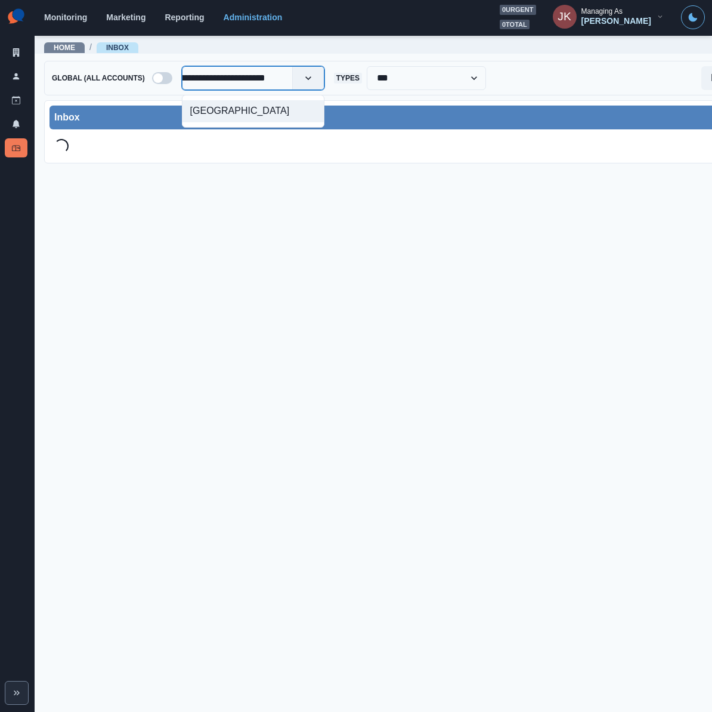
click at [231, 113] on div "[GEOGRAPHIC_DATA]" at bounding box center [252, 111] width 141 height 22
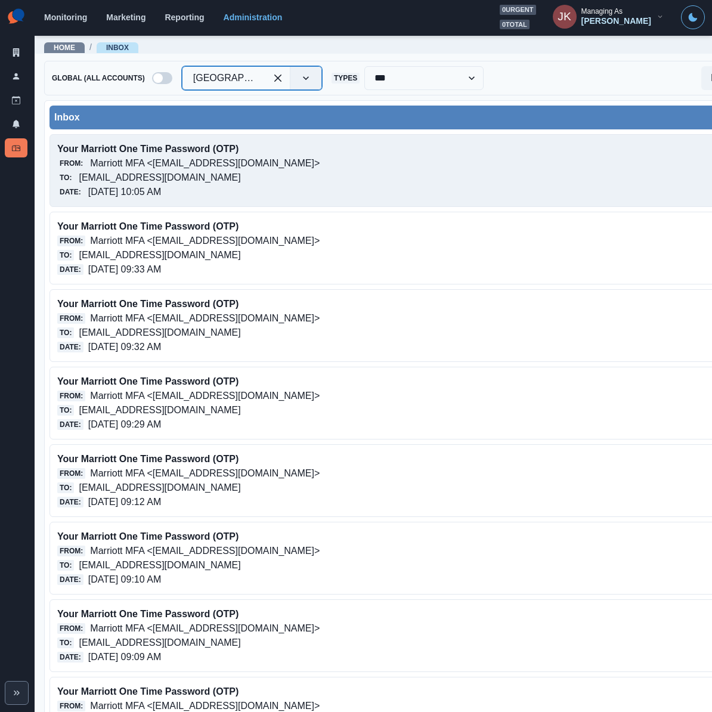
click at [251, 191] on div "Date: 10/09/2025, 10:05 AM" at bounding box center [336, 192] width 558 height 14
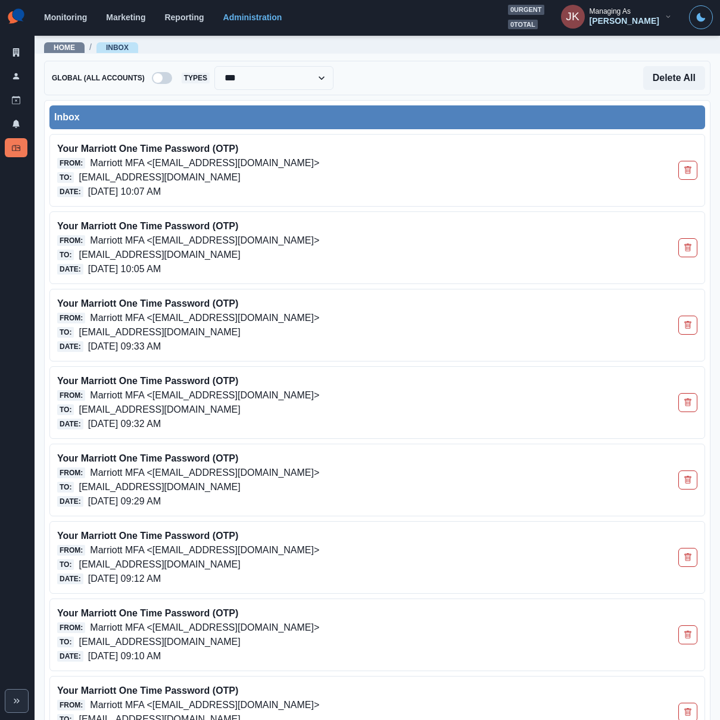
click at [197, 54] on div "Home / Inbox" at bounding box center [378, 45] width 686 height 21
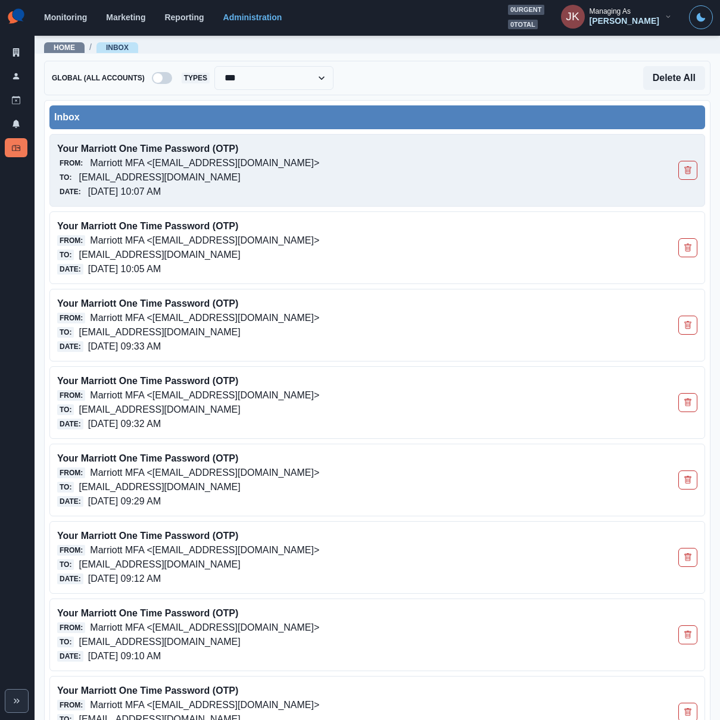
click at [187, 182] on p "[EMAIL_ADDRESS][DOMAIN_NAME]" at bounding box center [159, 177] width 161 height 14
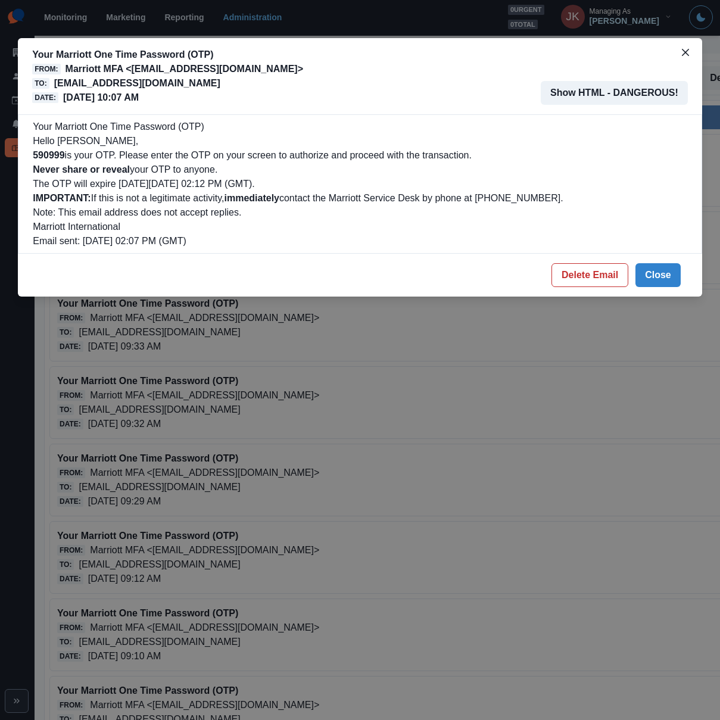
click at [193, 74] on p "Marriott MFA <[EMAIL_ADDRESS][DOMAIN_NAME]>" at bounding box center [185, 69] width 238 height 14
click at [313, 178] on p "The OTP will expire [DATE][DATE] 02:12 PM (GMT)." at bounding box center [360, 184] width 655 height 14
click at [653, 274] on button "Close" at bounding box center [658, 275] width 45 height 24
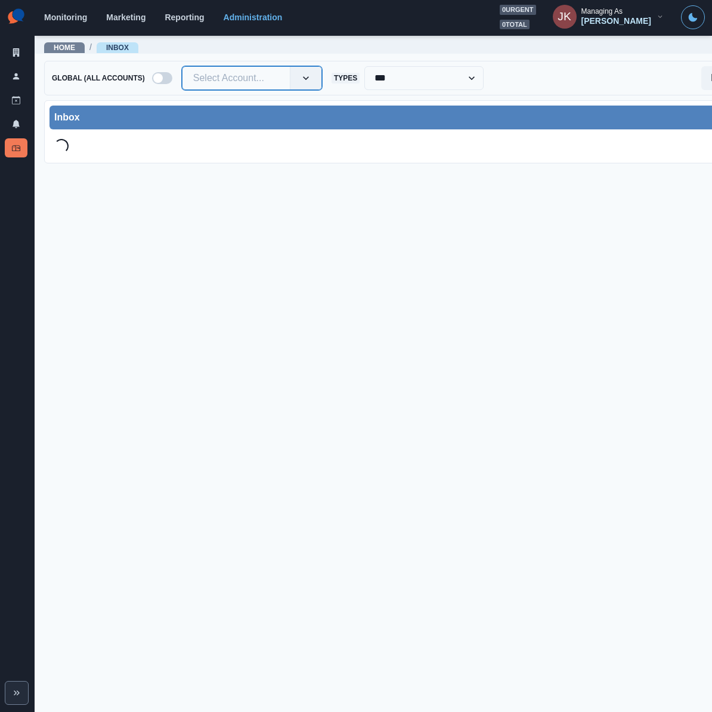
paste input "**********"
type input "**********"
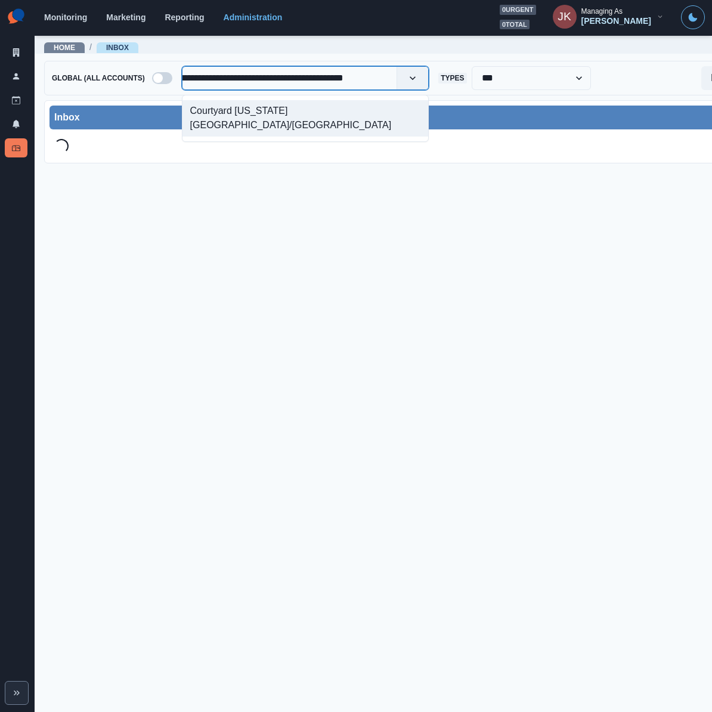
click at [256, 105] on div "Courtyard [US_STATE][GEOGRAPHIC_DATA]/[GEOGRAPHIC_DATA]" at bounding box center [305, 118] width 246 height 36
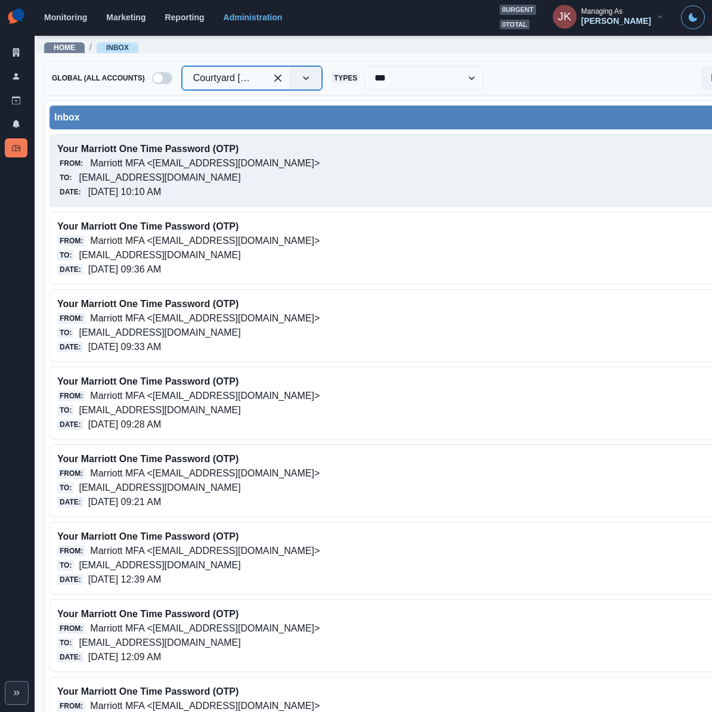
click at [207, 182] on p "[EMAIL_ADDRESS][DOMAIN_NAME]" at bounding box center [159, 177] width 161 height 14
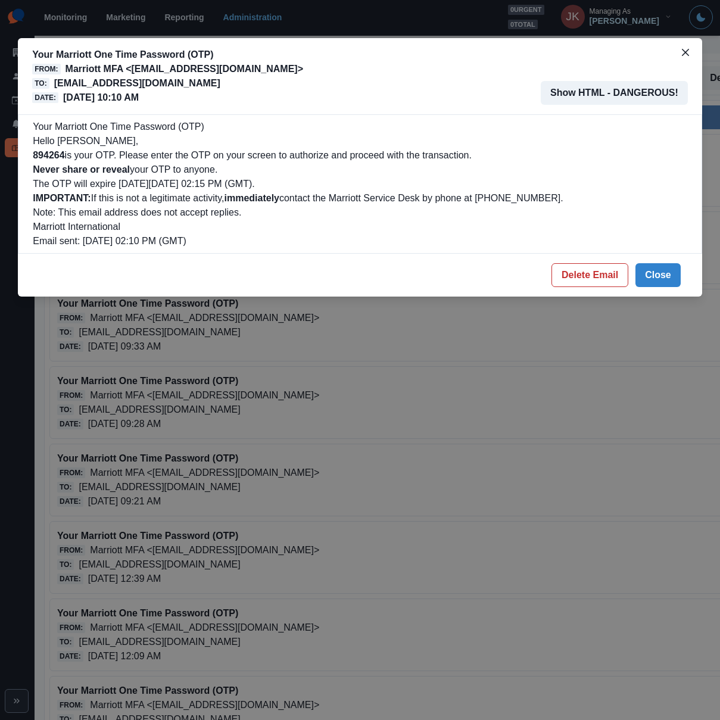
click at [260, 125] on div "Your Marriott One Time Password (OTP) Hello [PERSON_NAME], 894264 is your OTP. …" at bounding box center [360, 184] width 655 height 129
click at [656, 269] on button "Close" at bounding box center [658, 275] width 45 height 24
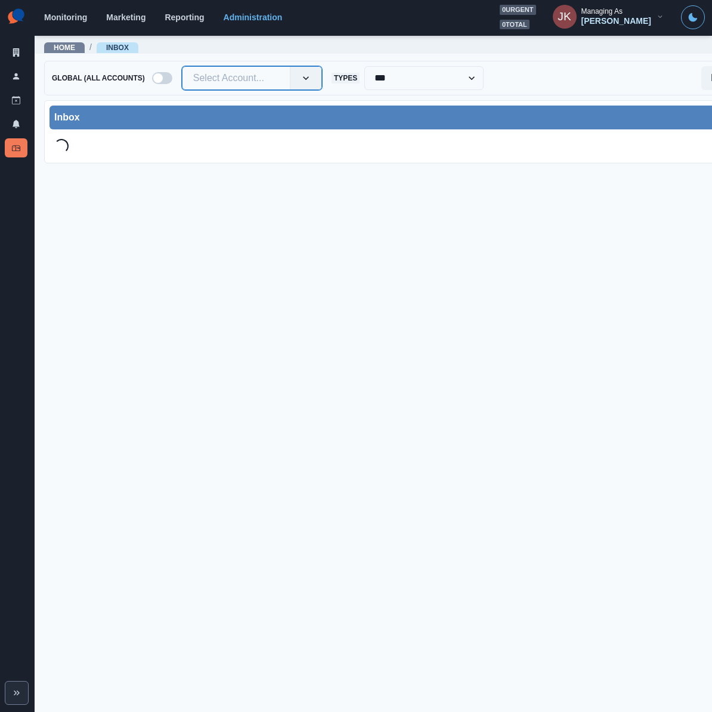
paste input "**********"
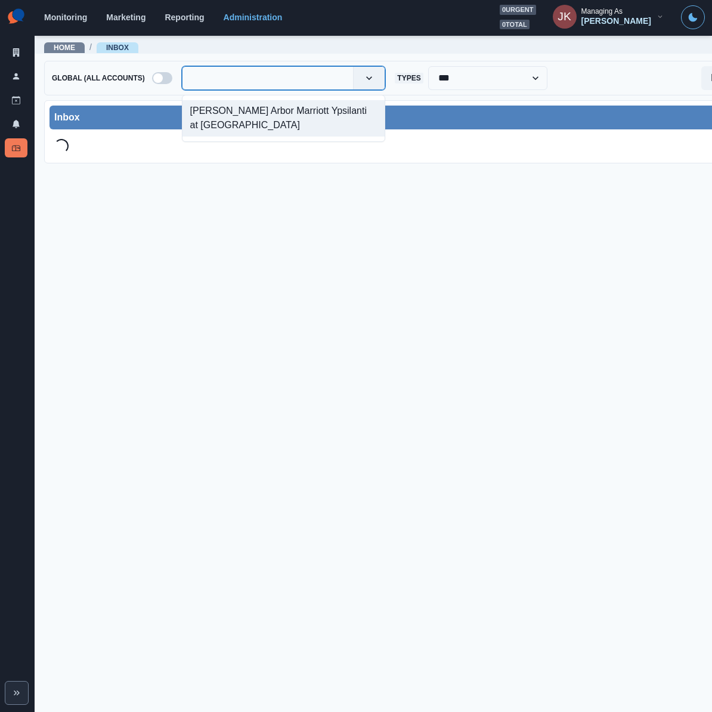
type input "**********"
click at [220, 115] on div "[PERSON_NAME] Arbor Marriott Ypsilanti at [GEOGRAPHIC_DATA]" at bounding box center [283, 118] width 203 height 36
